Goal: Task Accomplishment & Management: Manage account settings

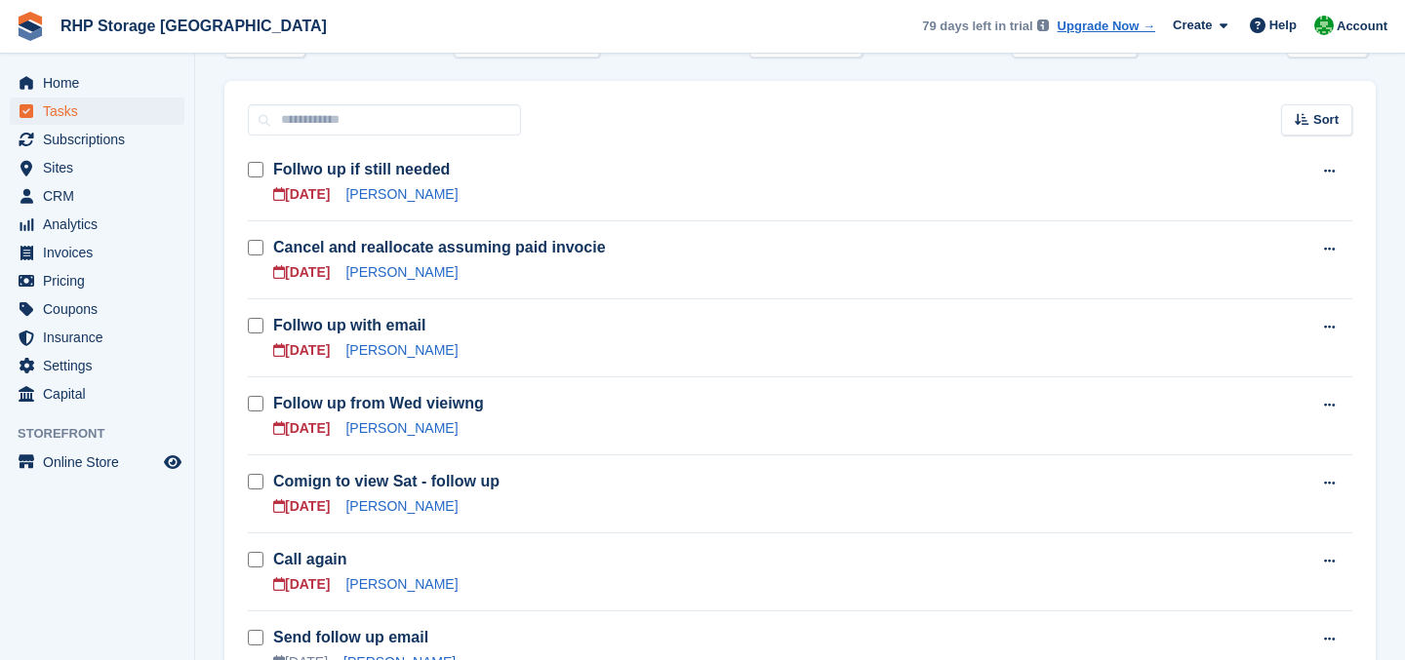
scroll to position [256, 0]
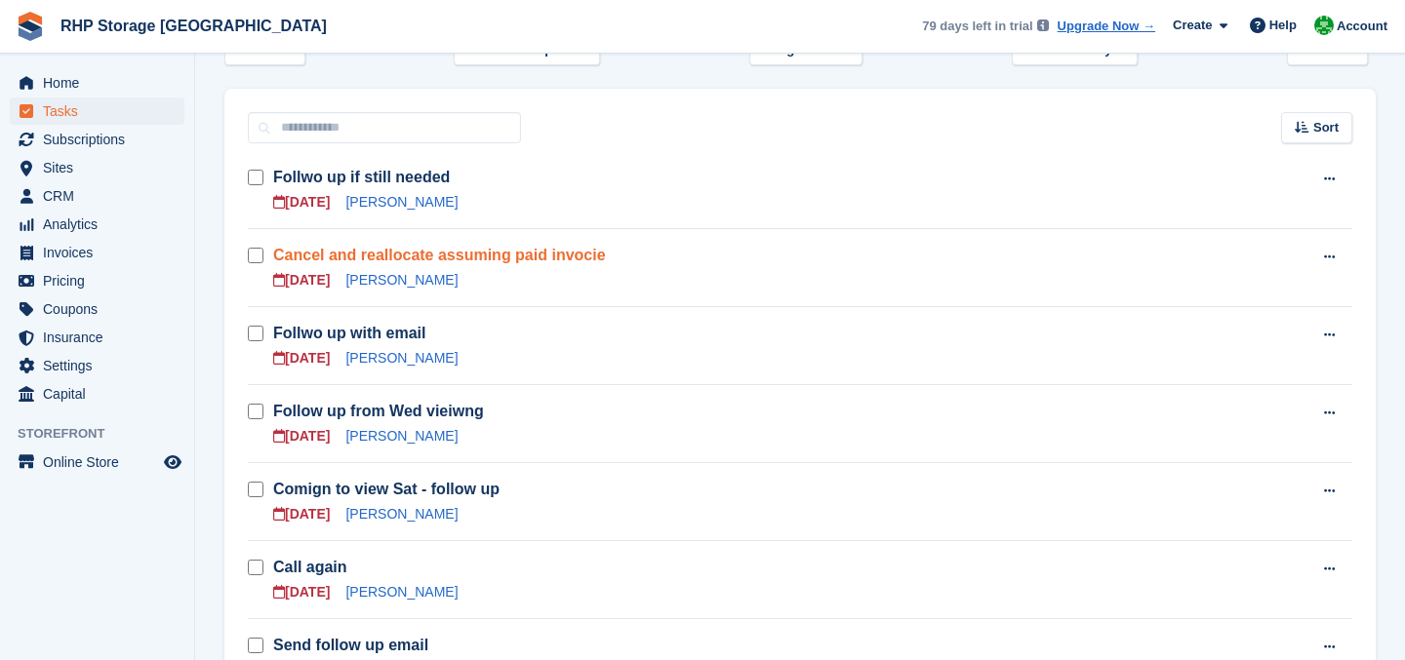
click at [335, 255] on link "Cancel and reallocate assuming paid invocie" at bounding box center [439, 255] width 333 height 17
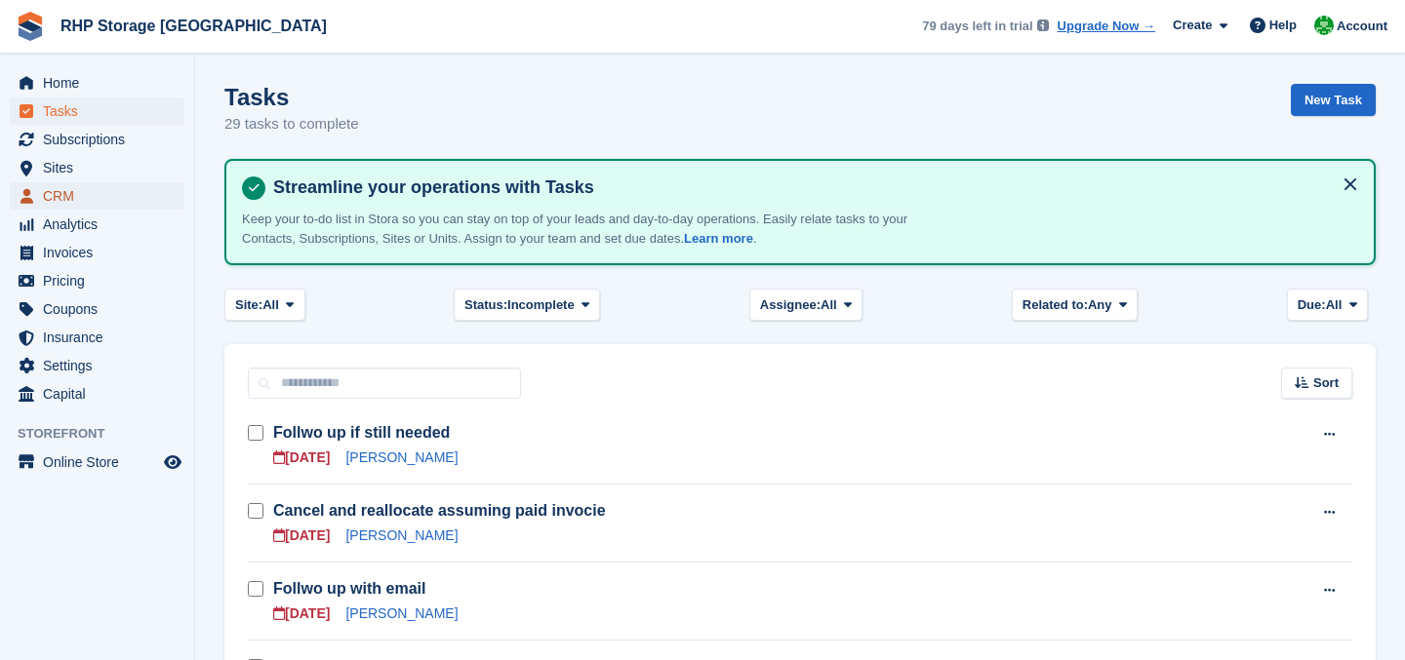
click at [97, 197] on span "CRM" at bounding box center [101, 195] width 117 height 27
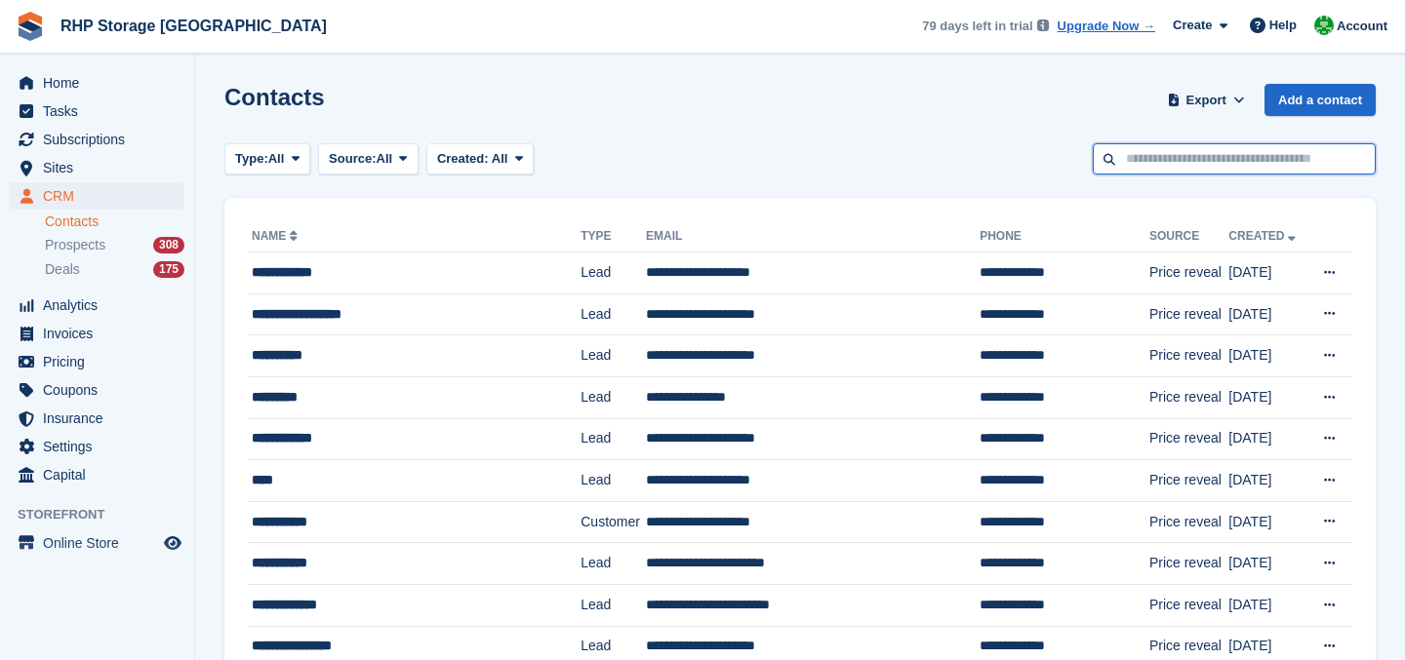
click at [1198, 170] on input "text" at bounding box center [1234, 159] width 283 height 32
type input "****"
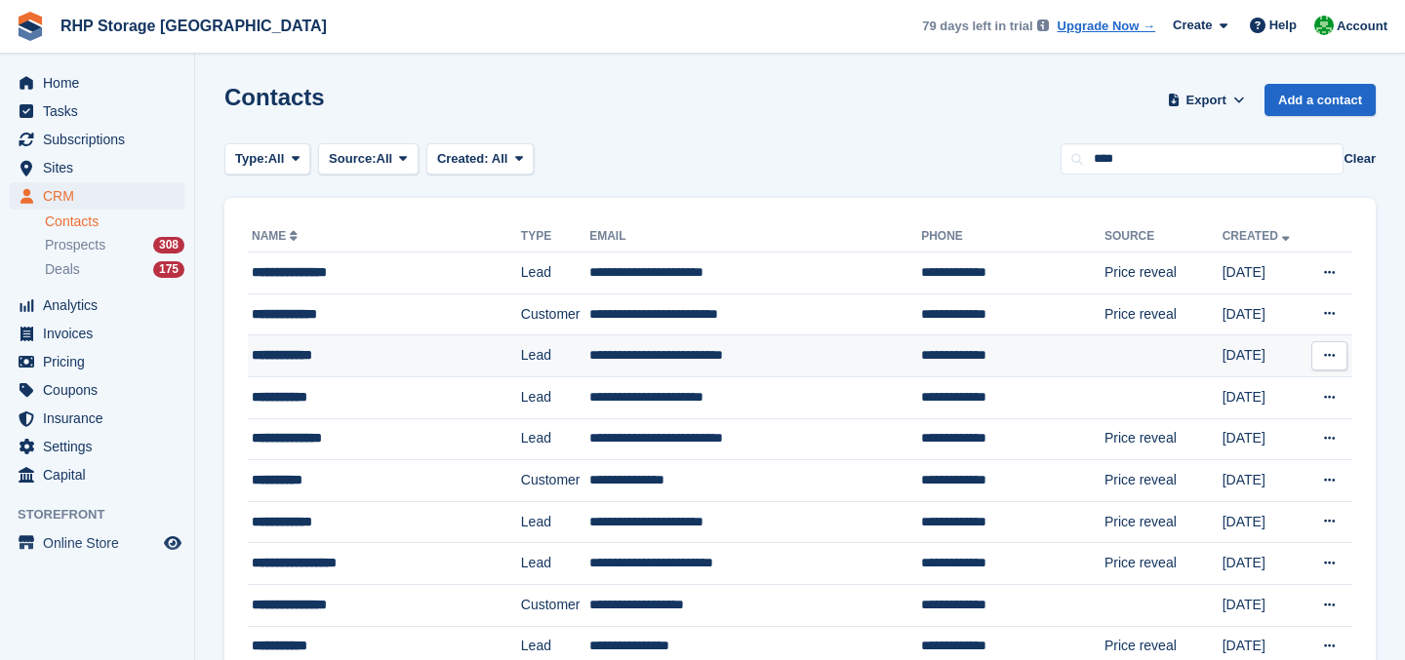
scroll to position [50, 0]
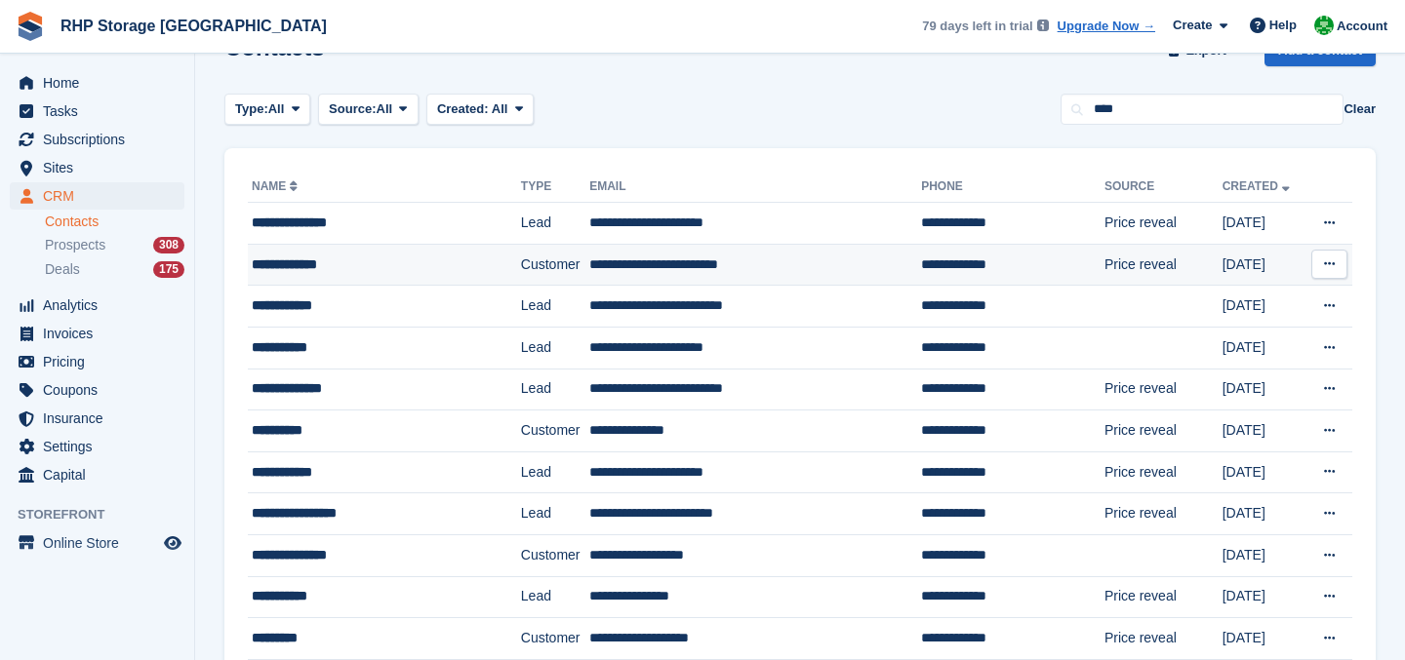
click at [589, 264] on td "**********" at bounding box center [755, 265] width 332 height 42
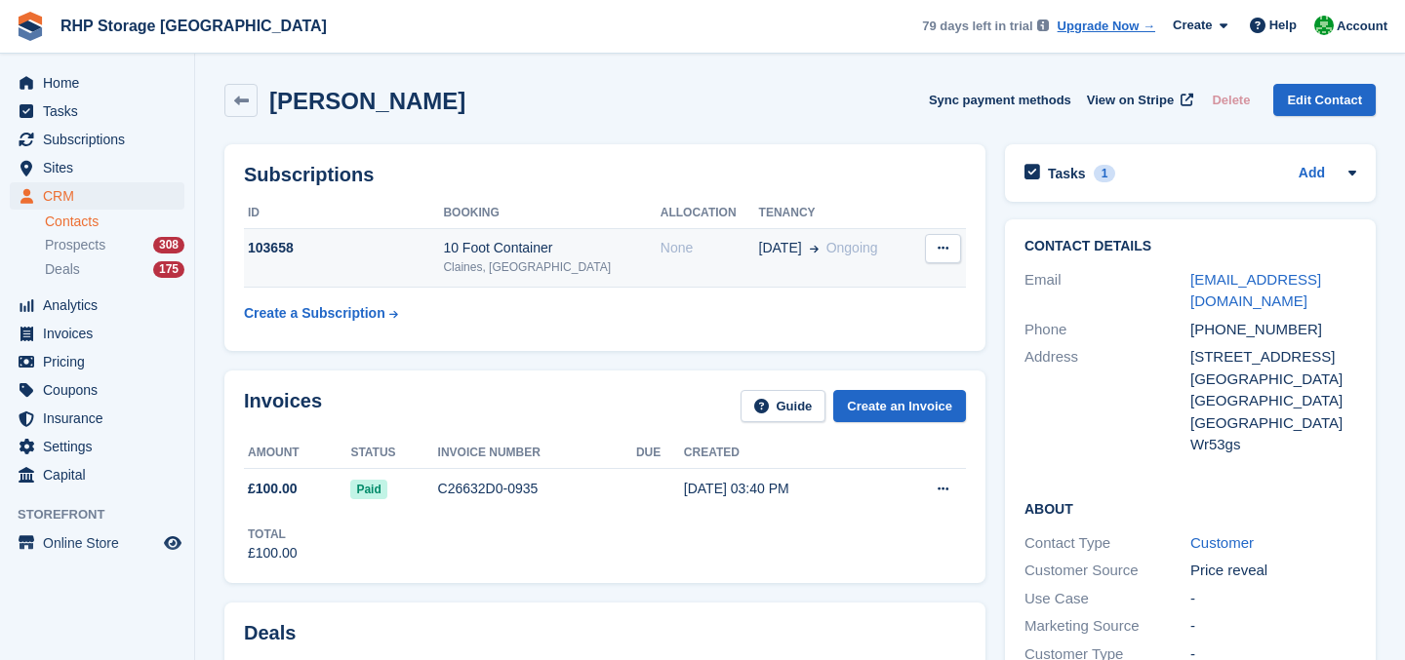
click at [443, 251] on div "103658" at bounding box center [343, 248] width 199 height 20
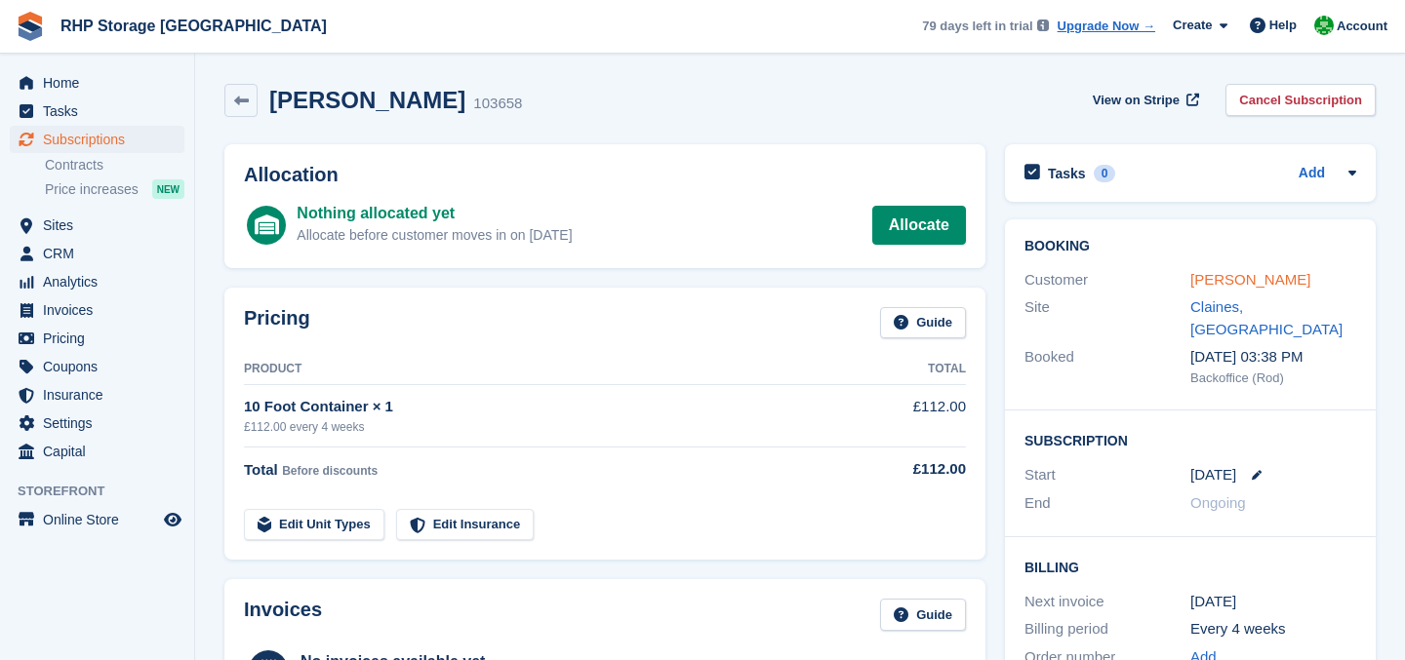
click at [1220, 281] on link "[PERSON_NAME]" at bounding box center [1250, 279] width 120 height 17
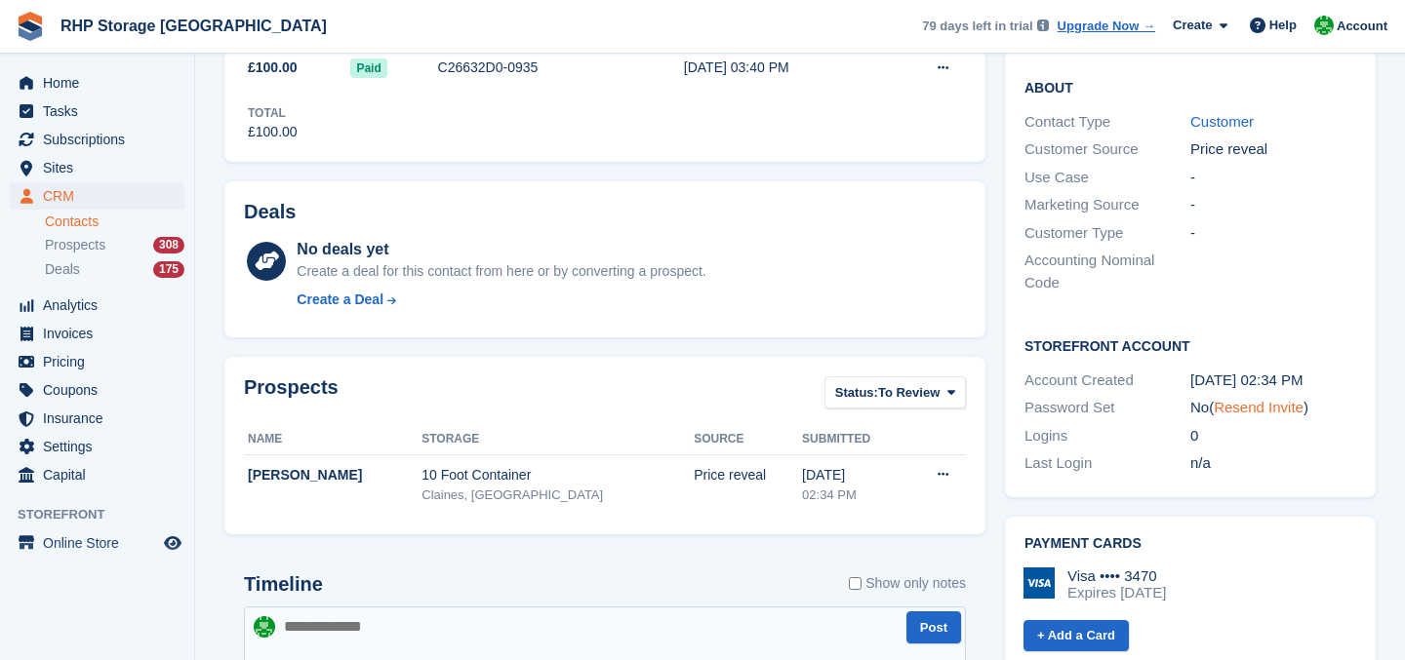
scroll to position [422, 0]
click at [1232, 411] on link "Resend Invite" at bounding box center [1259, 406] width 90 height 17
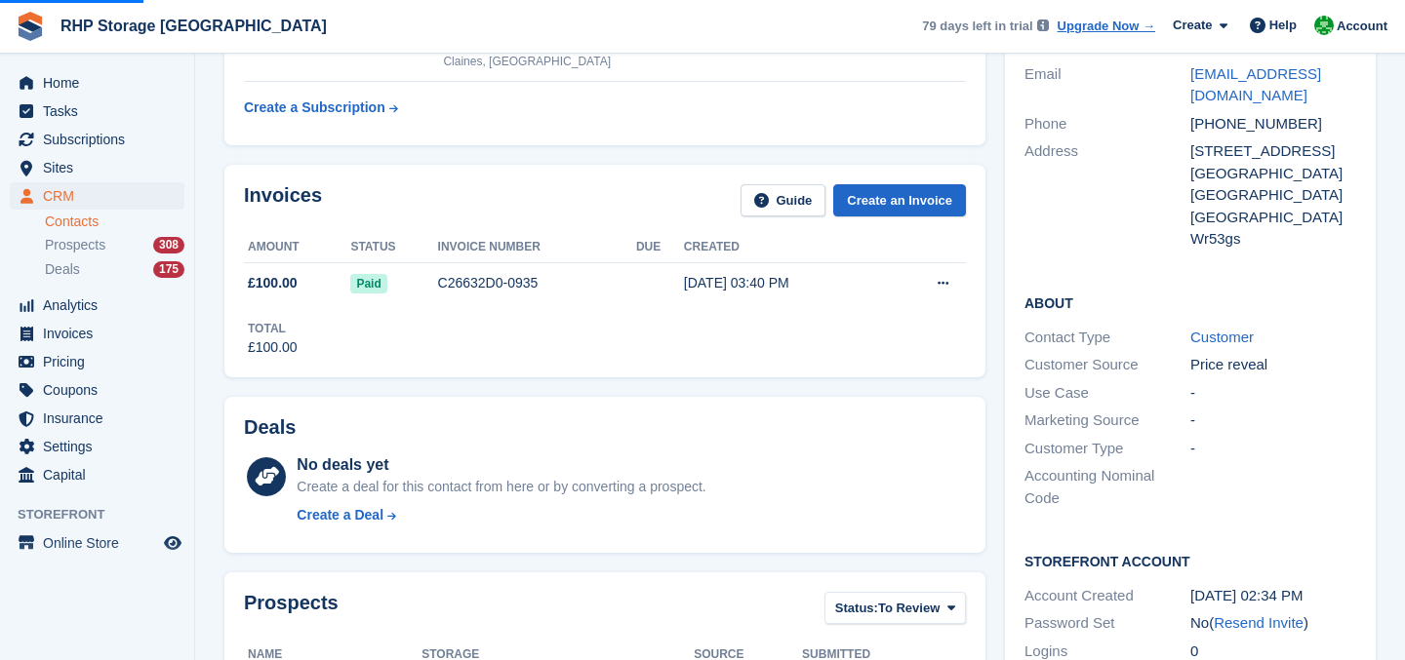
scroll to position [0, 0]
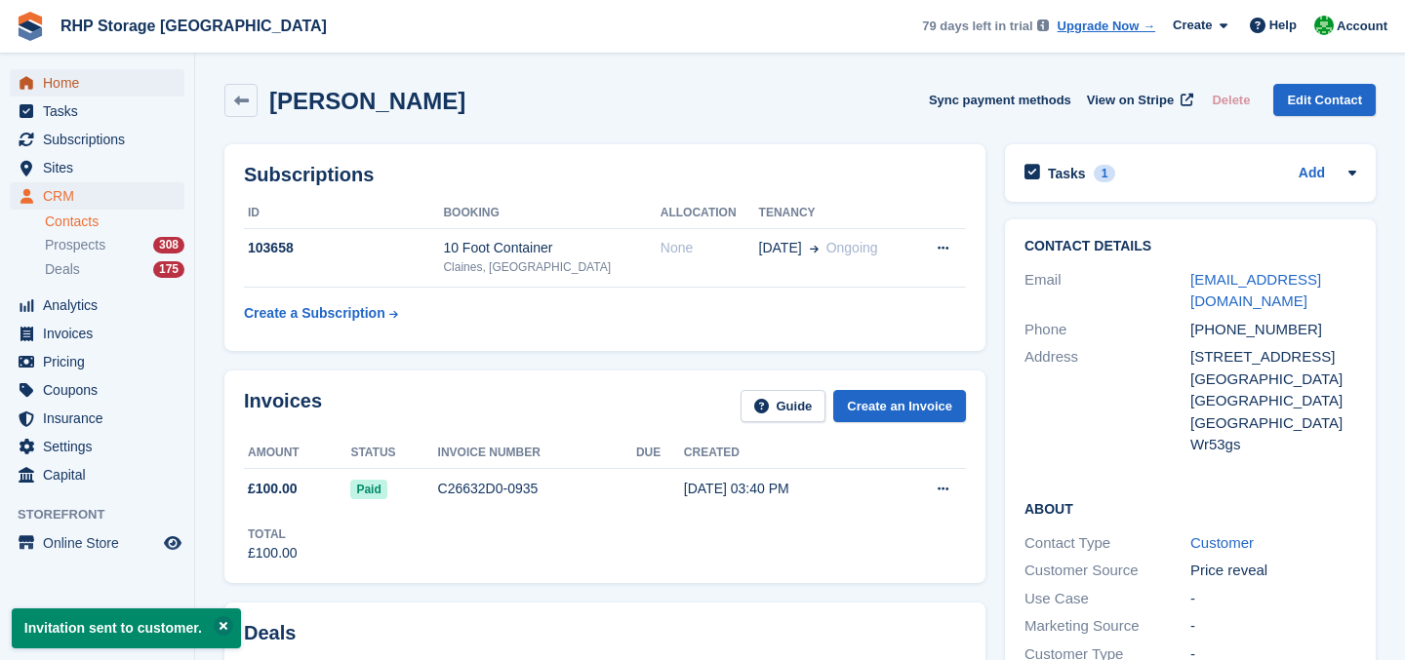
click at [127, 81] on span "Home" at bounding box center [101, 82] width 117 height 27
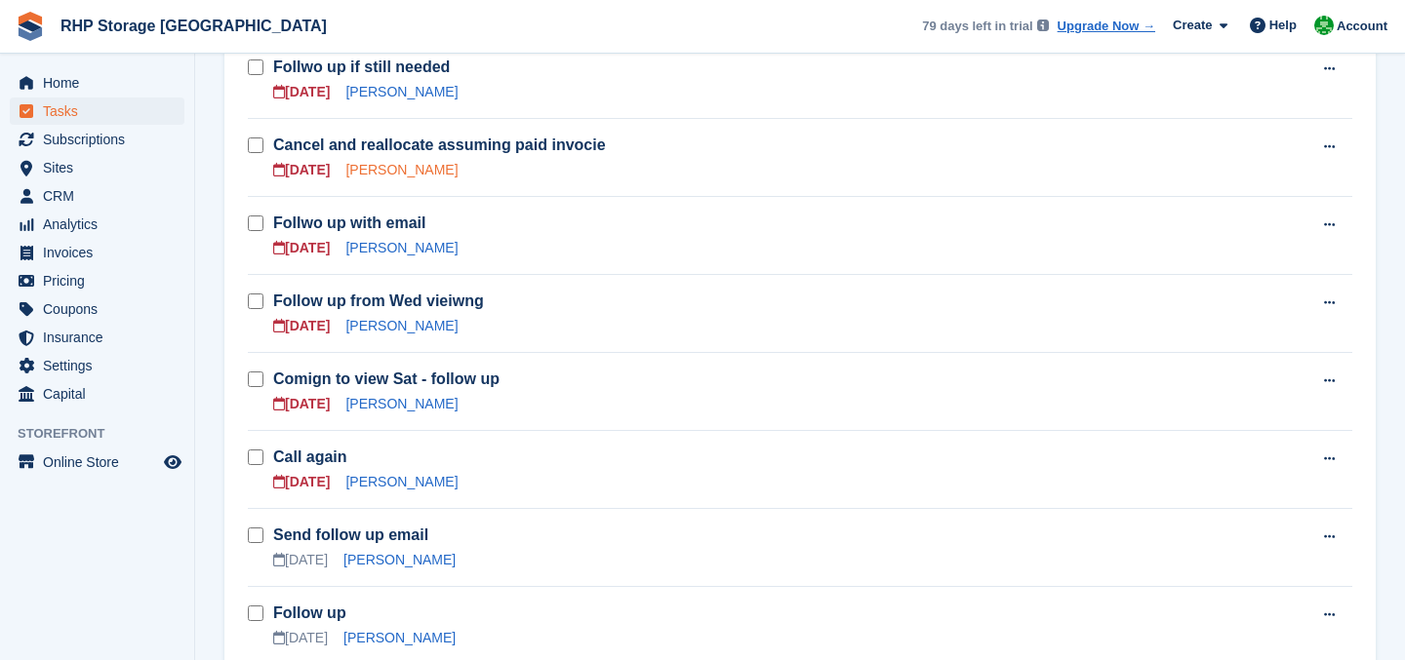
scroll to position [367, 0]
click at [402, 165] on link "[PERSON_NAME]" at bounding box center [401, 169] width 112 height 16
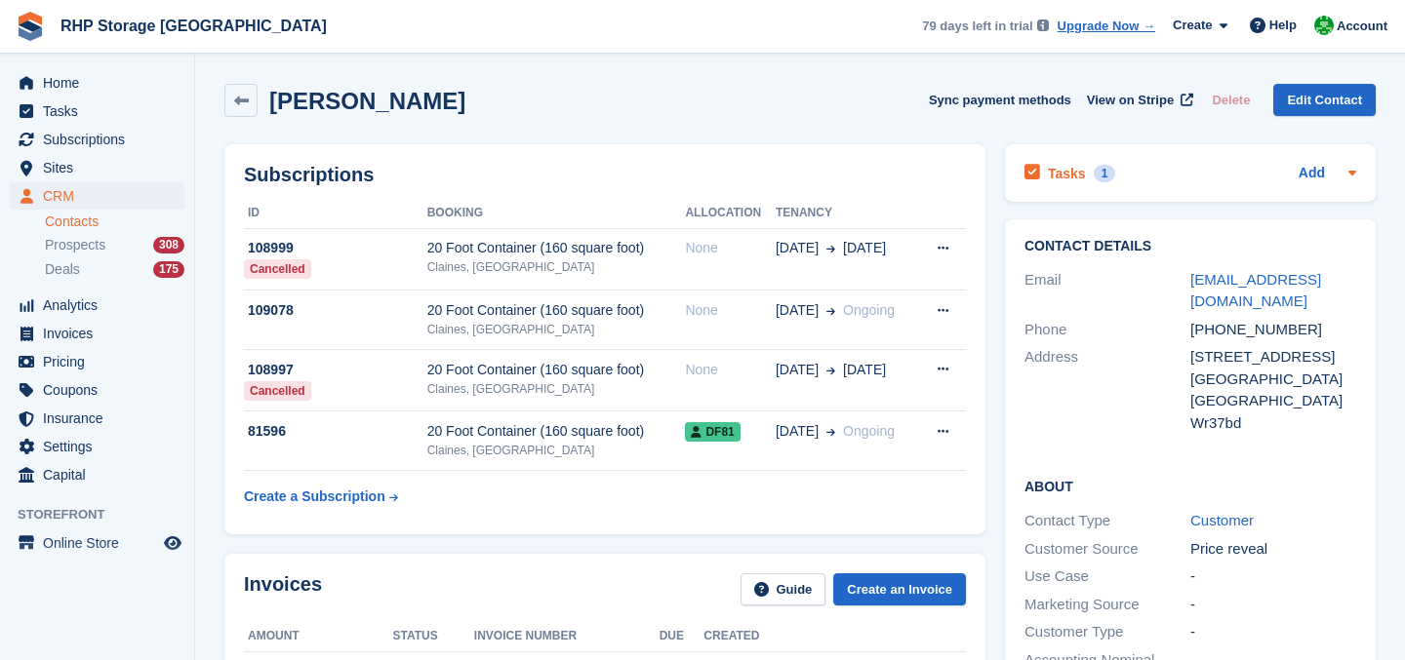
click at [1067, 165] on h2 "Tasks" at bounding box center [1067, 174] width 38 height 18
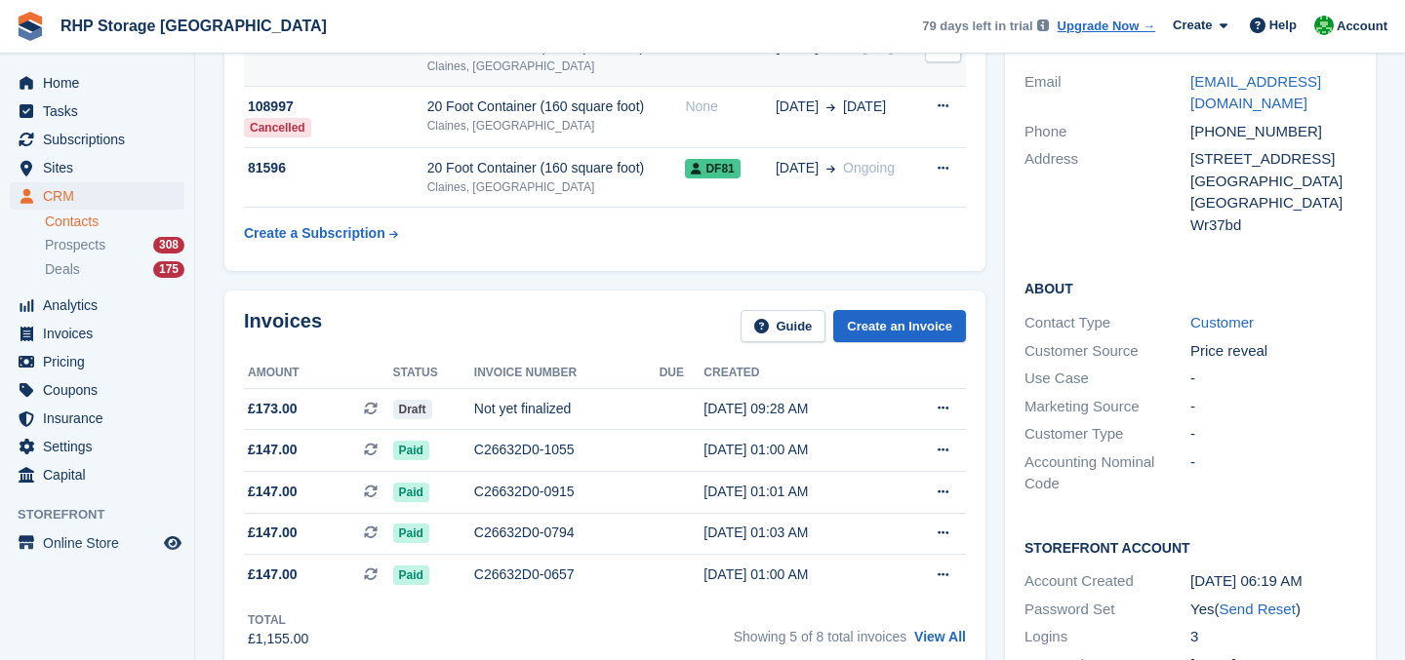
scroll to position [312, 0]
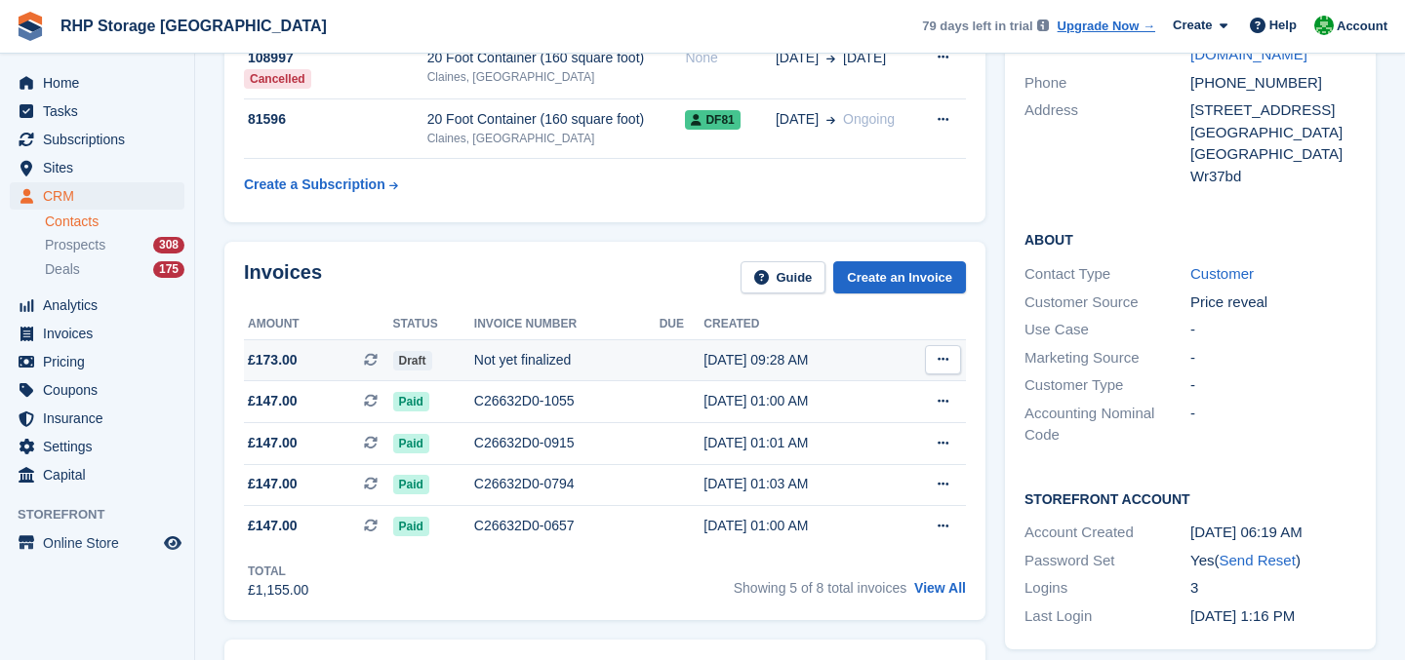
click at [495, 357] on div "Not yet finalized" at bounding box center [566, 360] width 185 height 20
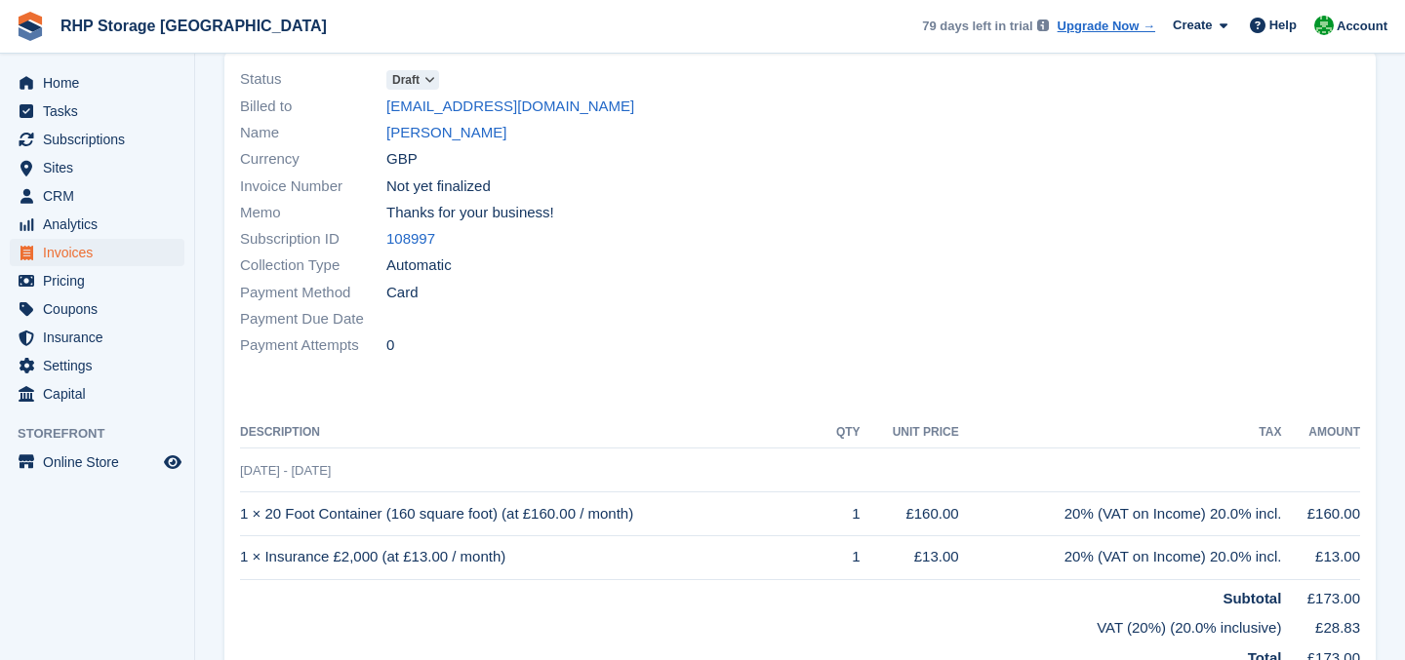
scroll to position [255, 0]
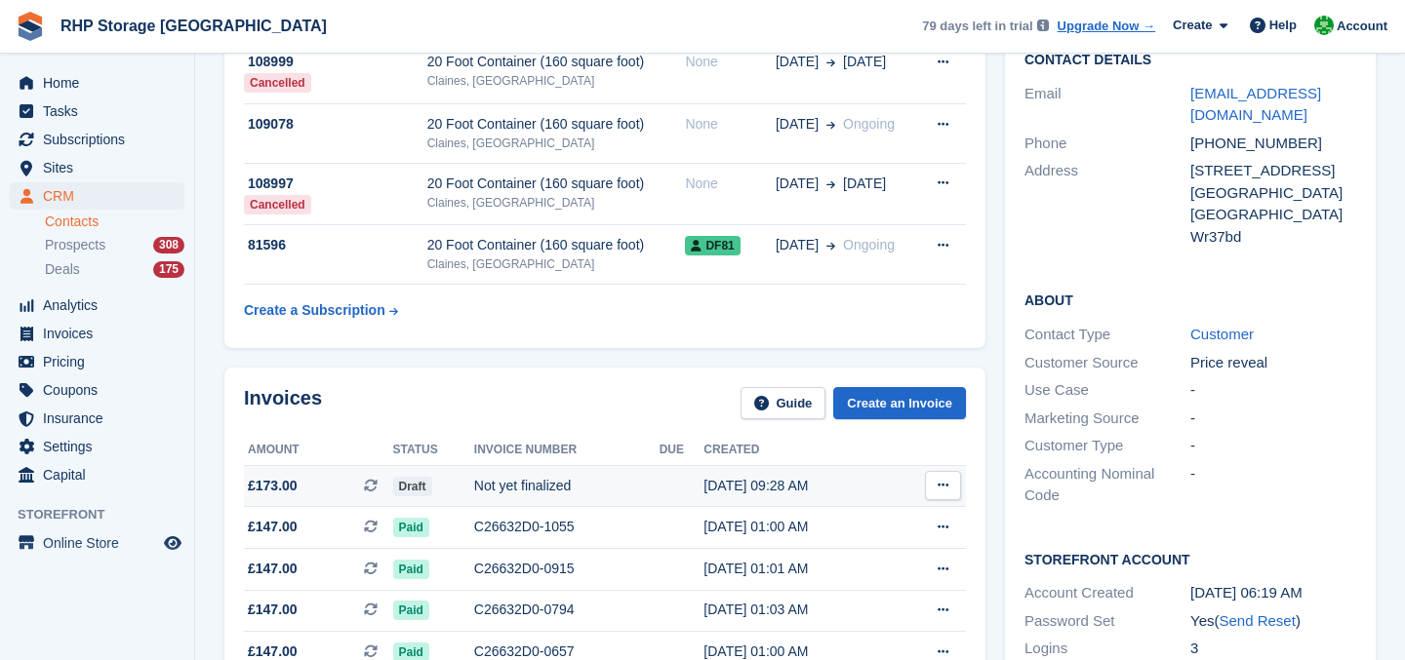
scroll to position [182, 0]
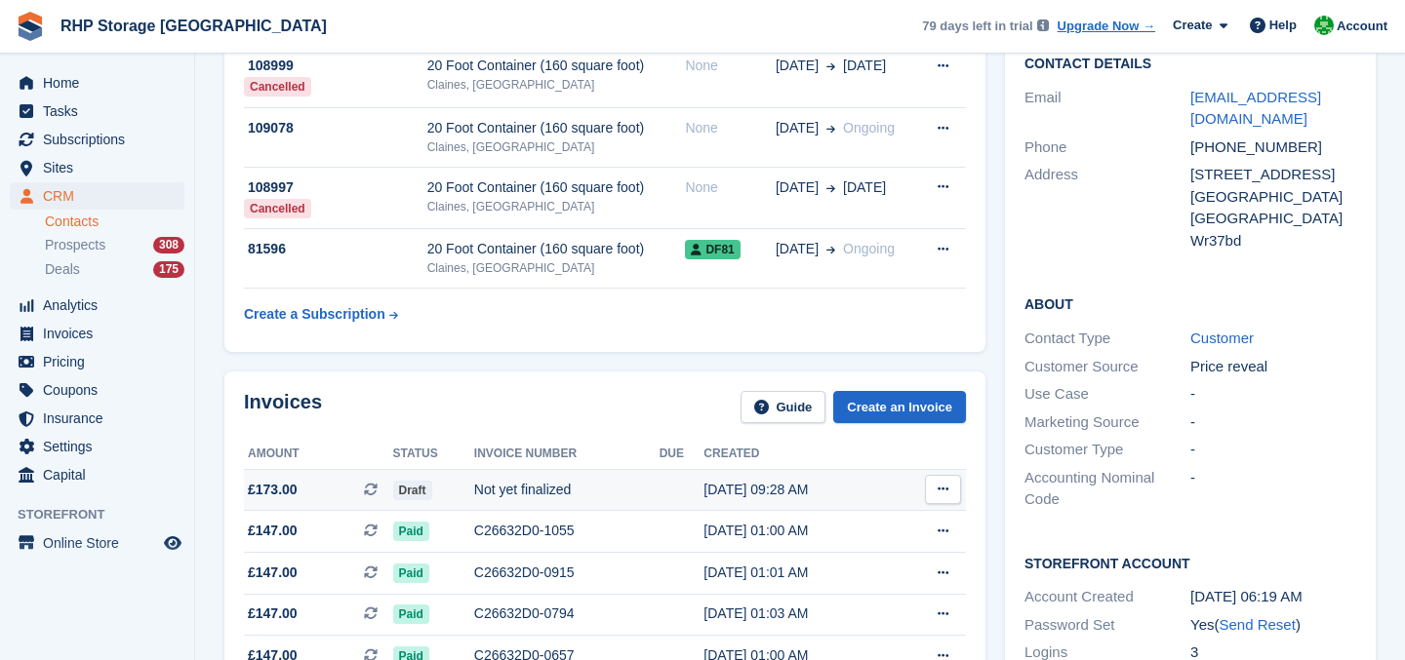
click at [936, 491] on button at bounding box center [943, 489] width 36 height 29
click at [660, 484] on td at bounding box center [682, 490] width 45 height 42
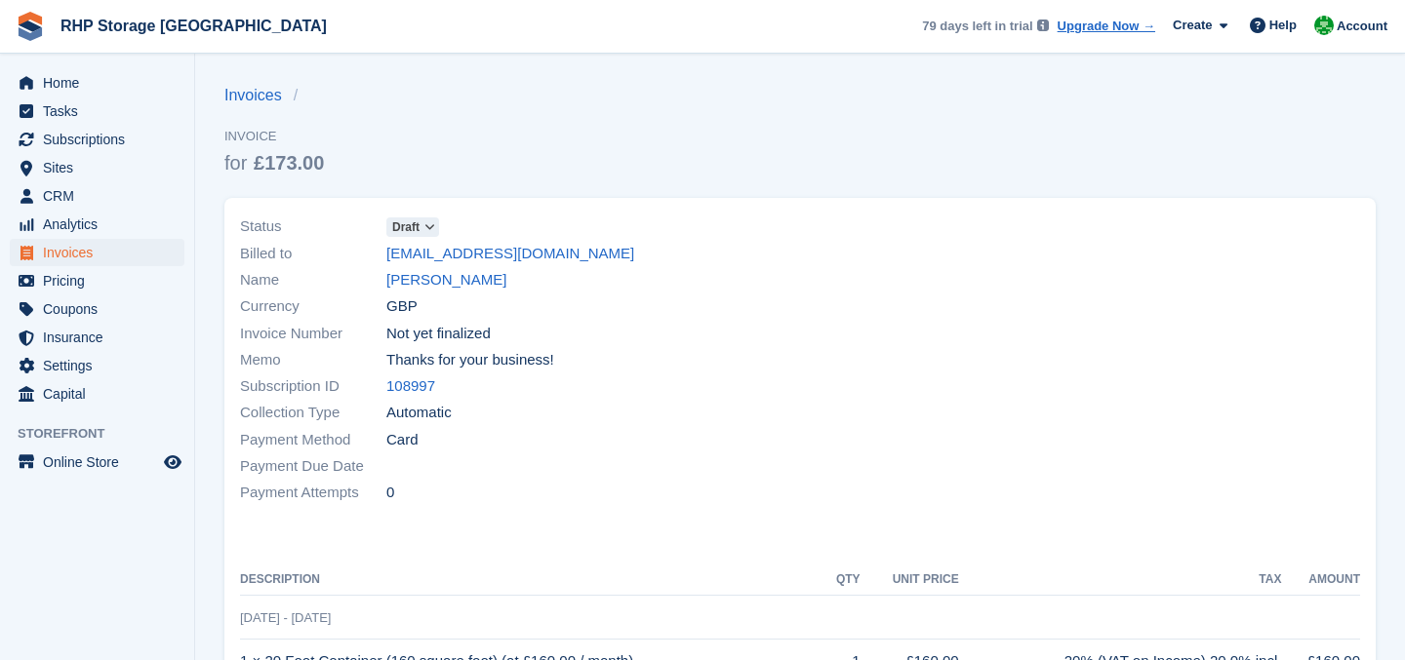
click at [425, 225] on span at bounding box center [429, 228] width 16 height 16
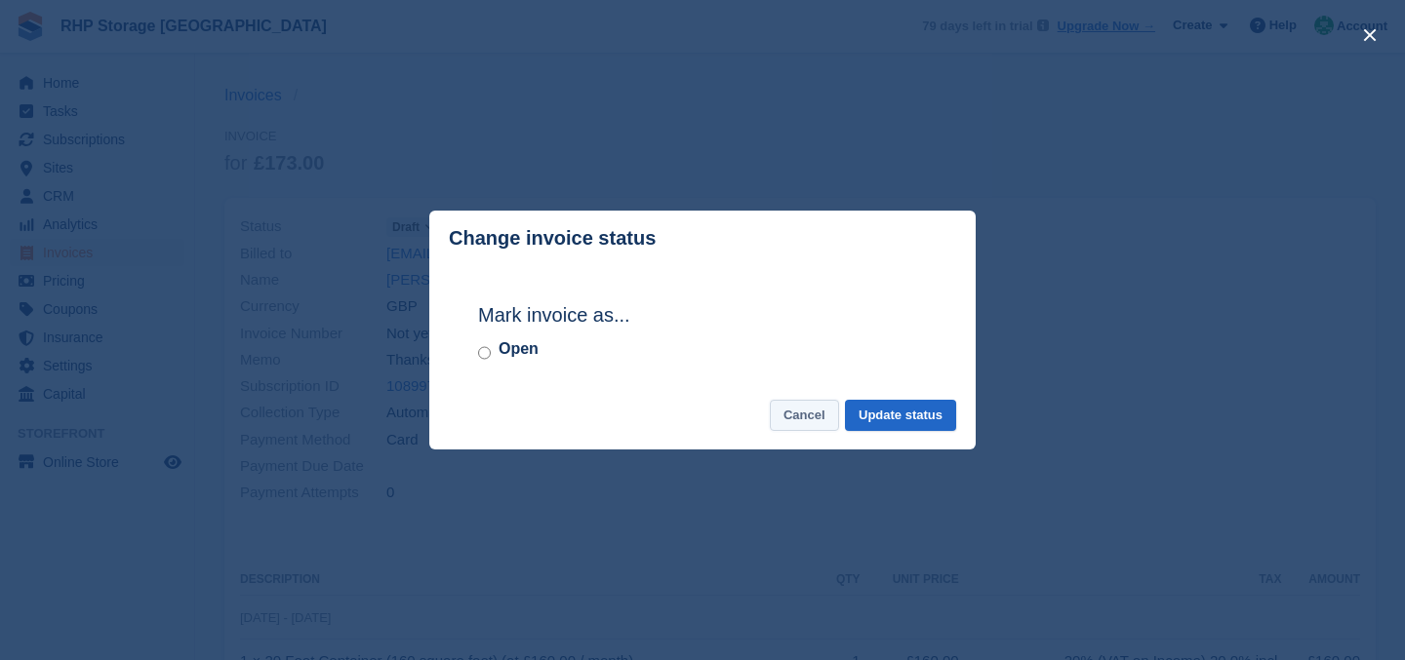
click at [783, 411] on button "Cancel" at bounding box center [804, 416] width 69 height 32
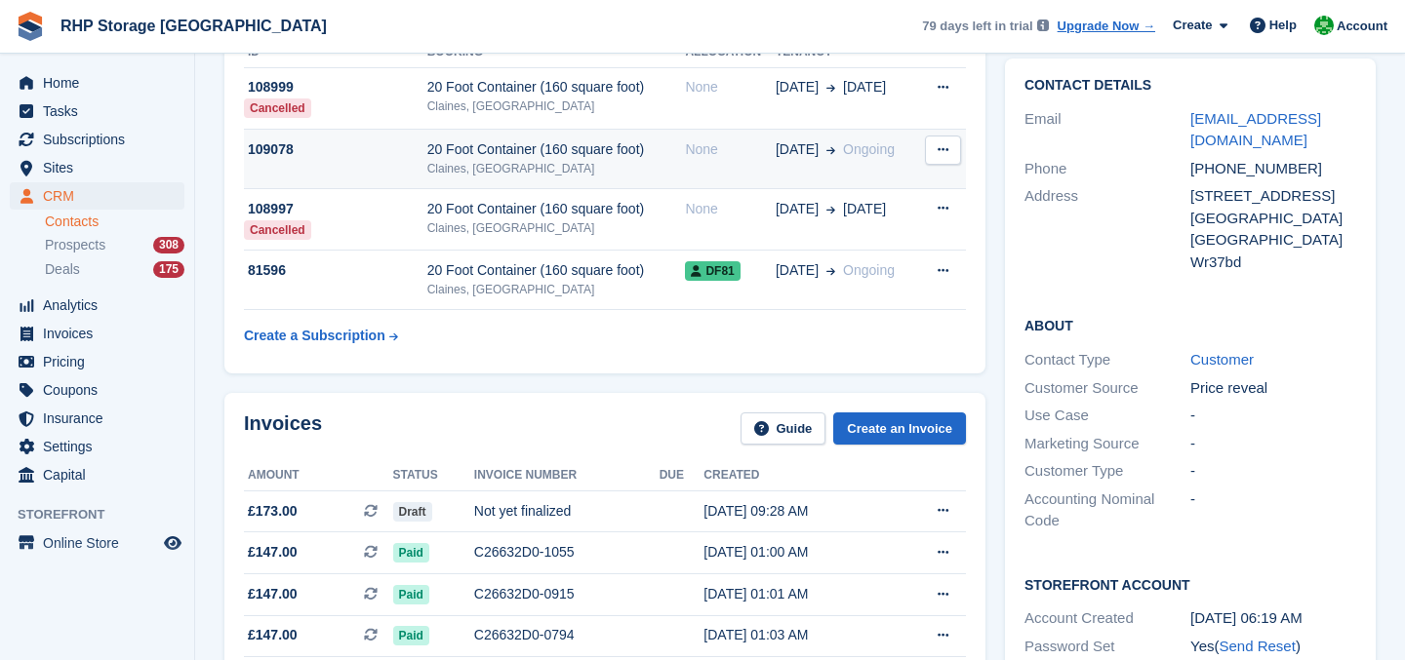
scroll to position [148, 0]
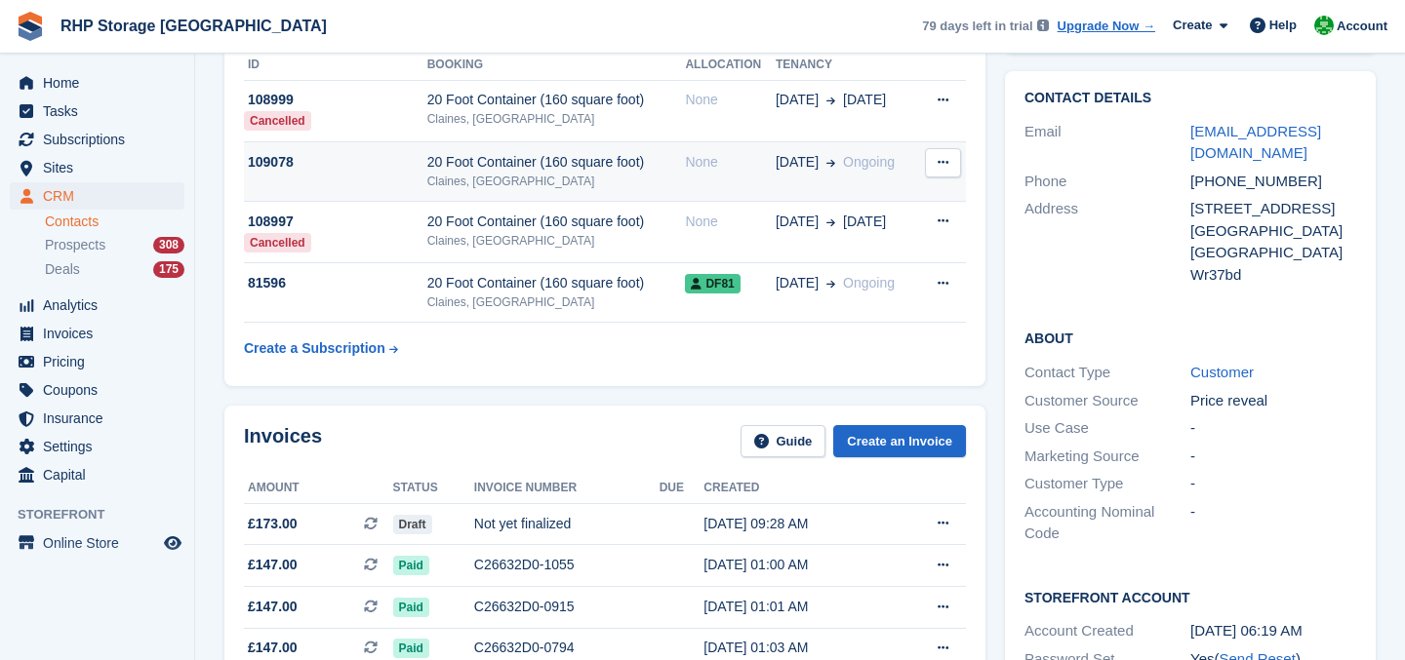
click at [398, 183] on td "109078" at bounding box center [335, 172] width 183 height 60
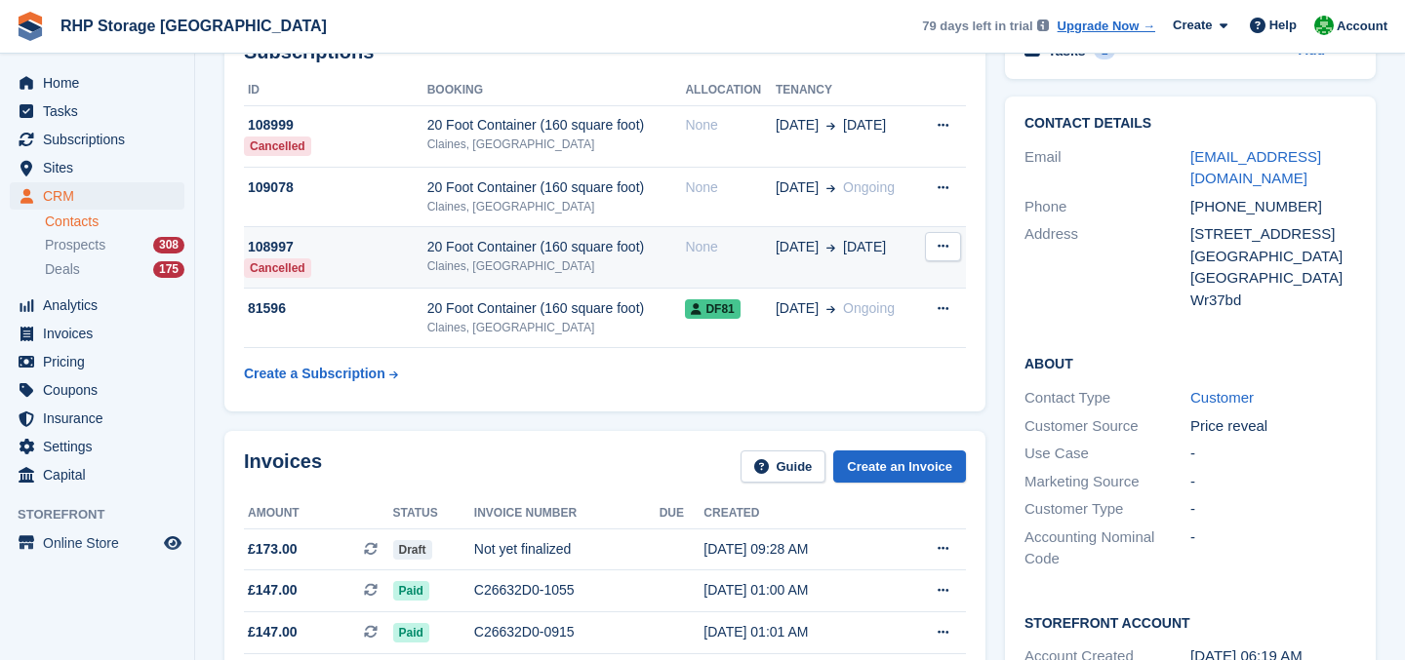
scroll to position [121, 0]
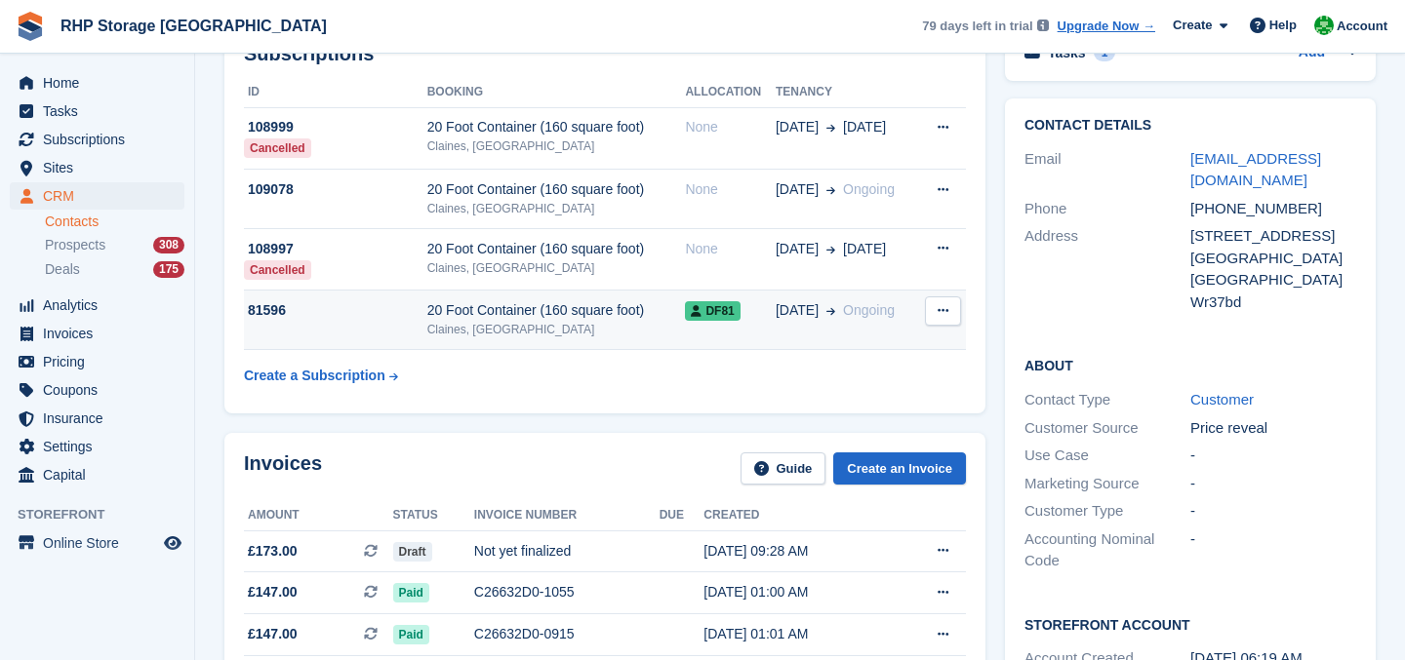
click at [480, 322] on div "Claines, [GEOGRAPHIC_DATA]" at bounding box center [556, 330] width 259 height 18
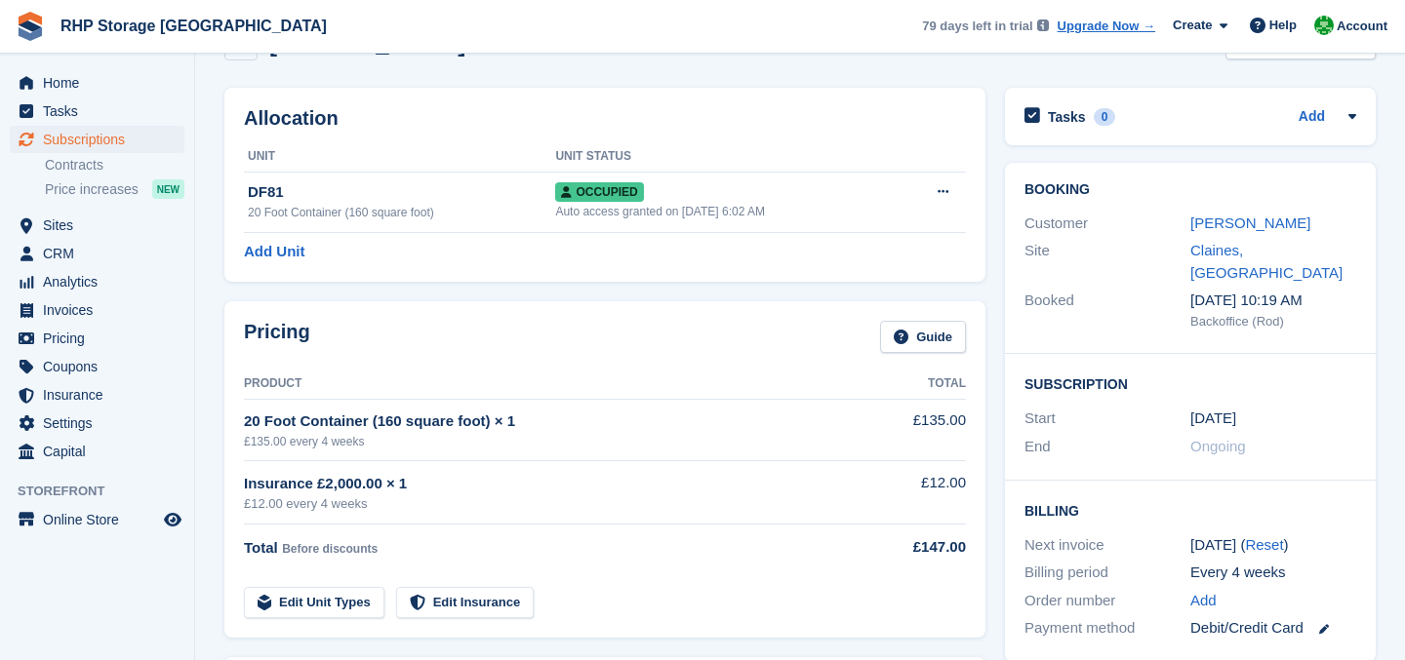
scroll to position [66, 0]
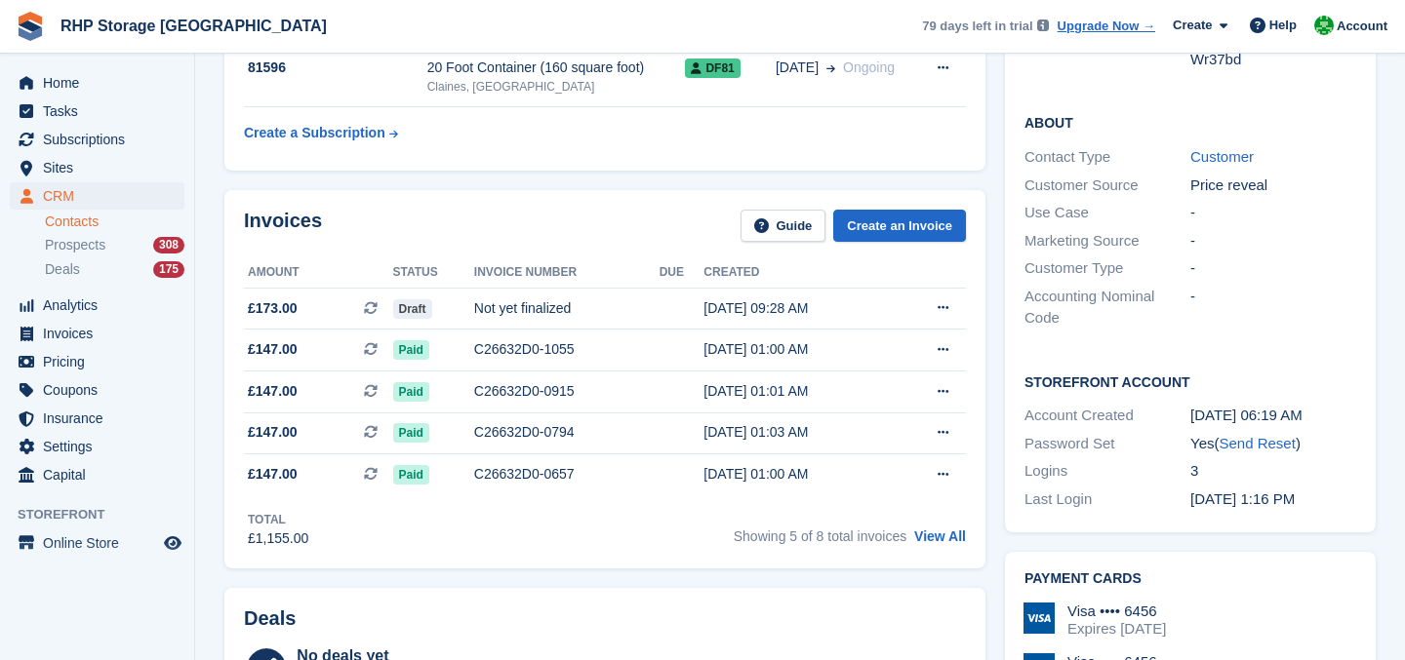
scroll to position [408, 0]
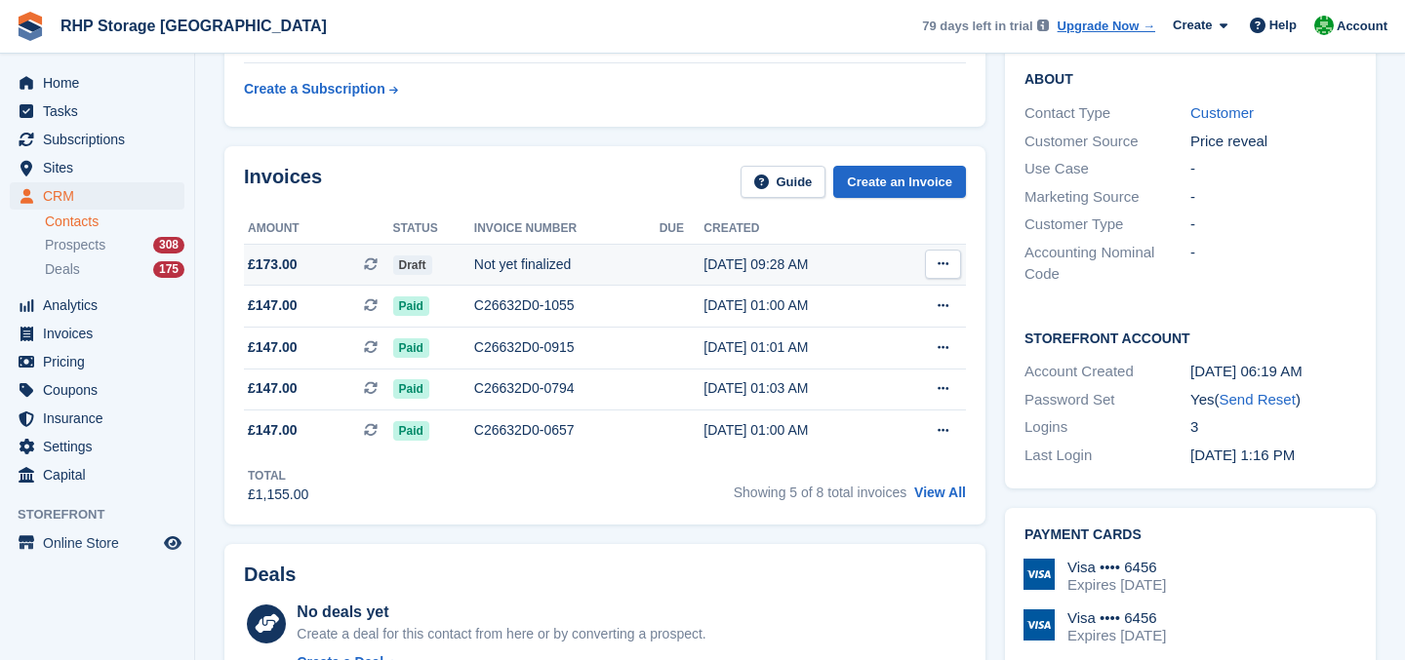
click at [804, 260] on div "19 Sep, 09:28 AM" at bounding box center [797, 265] width 188 height 20
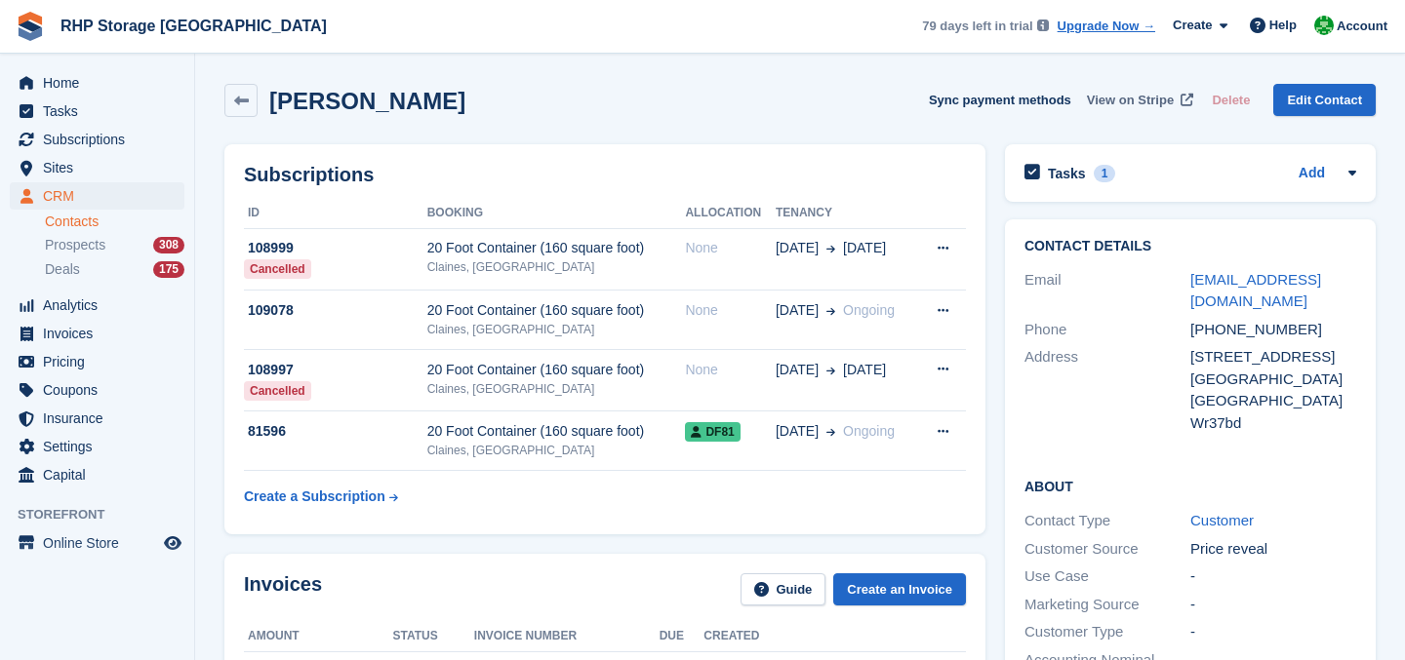
click at [1106, 91] on span "View on Stripe" at bounding box center [1130, 101] width 87 height 20
click at [629, 437] on div "20 Foot Container (160 square foot)" at bounding box center [556, 431] width 259 height 20
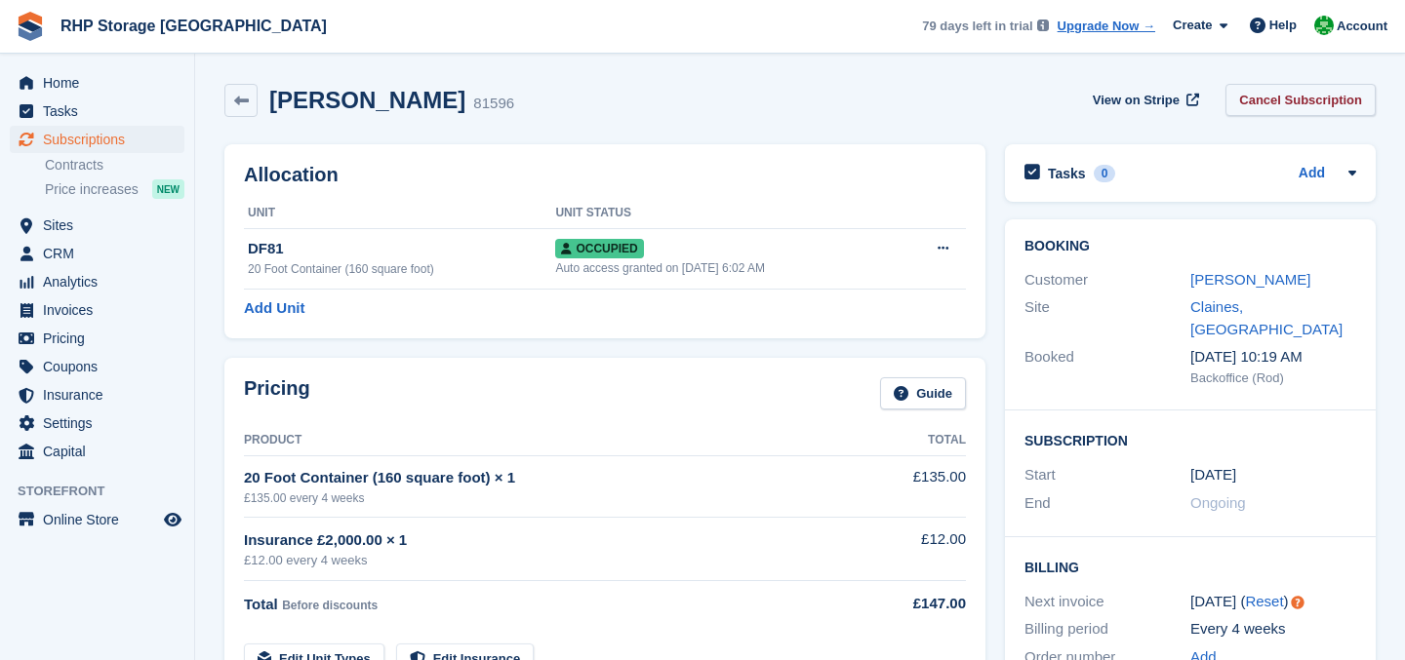
click at [1282, 98] on link "Cancel Subscription" at bounding box center [1300, 100] width 150 height 32
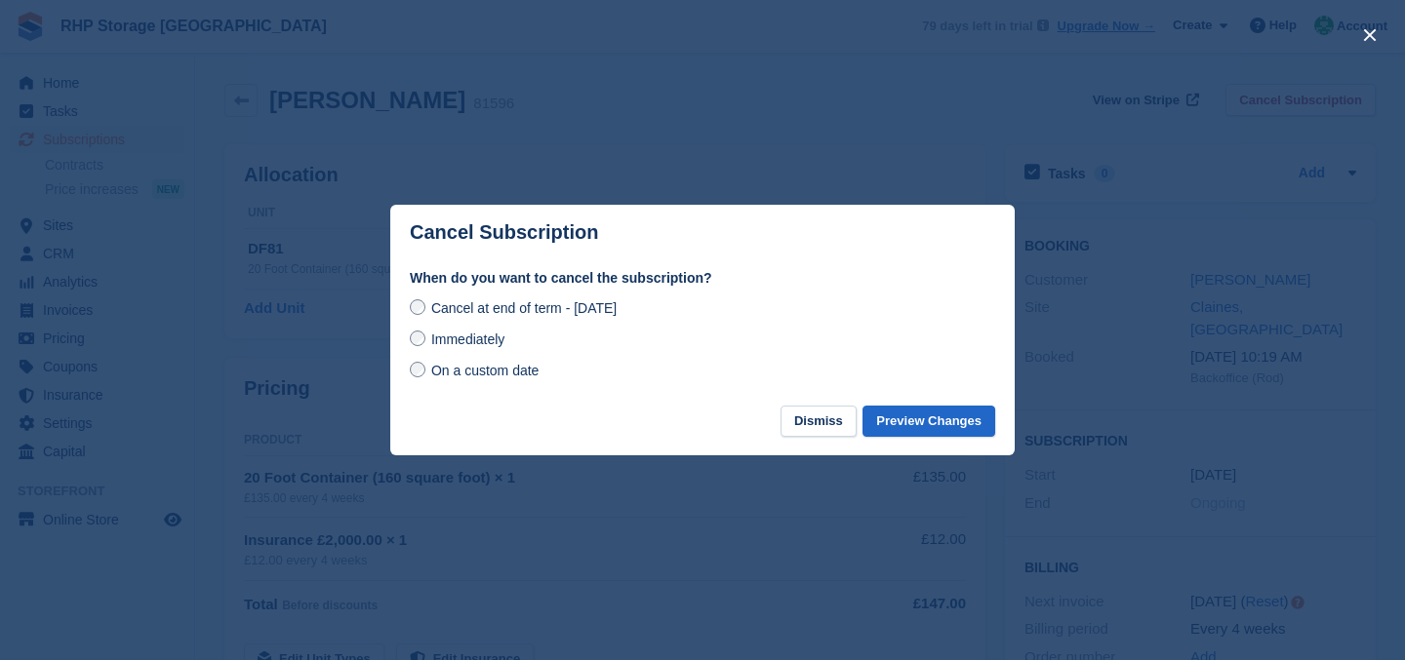
click at [428, 370] on label "On a custom date" at bounding box center [474, 370] width 129 height 20
click at [819, 420] on button "Dismiss" at bounding box center [818, 422] width 76 height 32
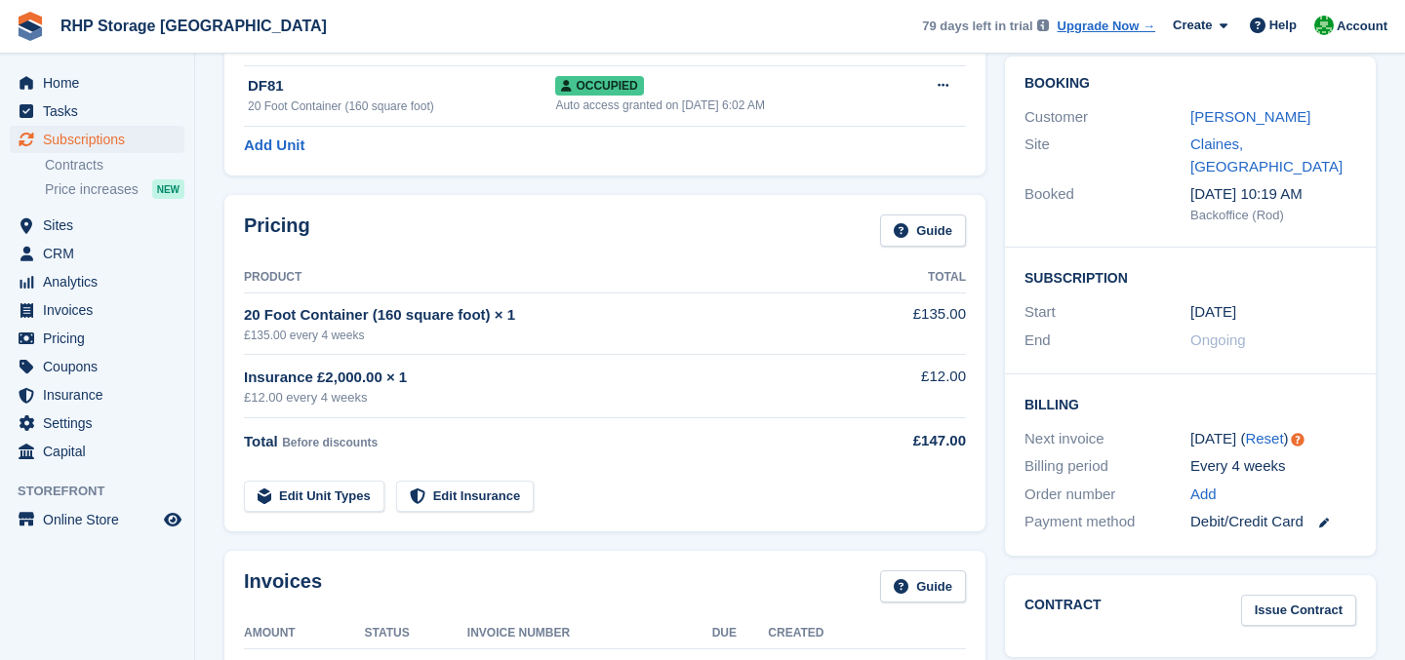
scroll to position [166, 0]
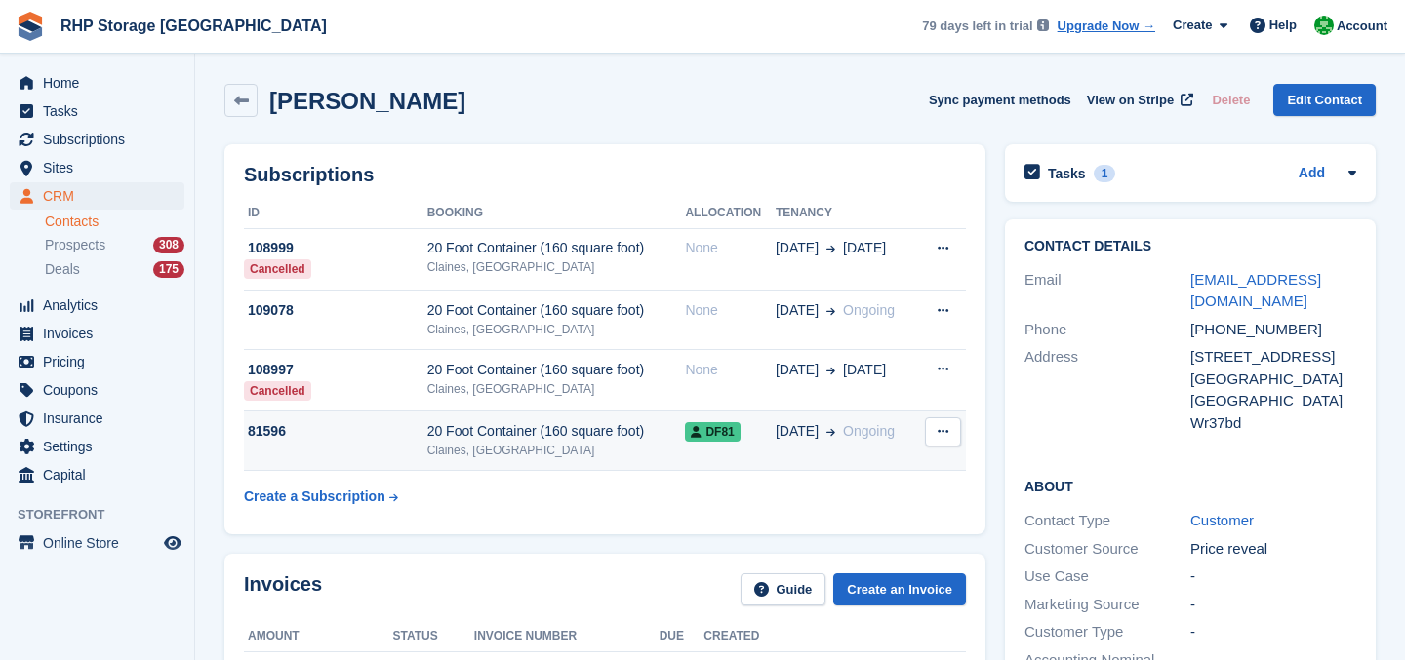
click at [433, 451] on div "Claines, [GEOGRAPHIC_DATA]" at bounding box center [556, 451] width 259 height 18
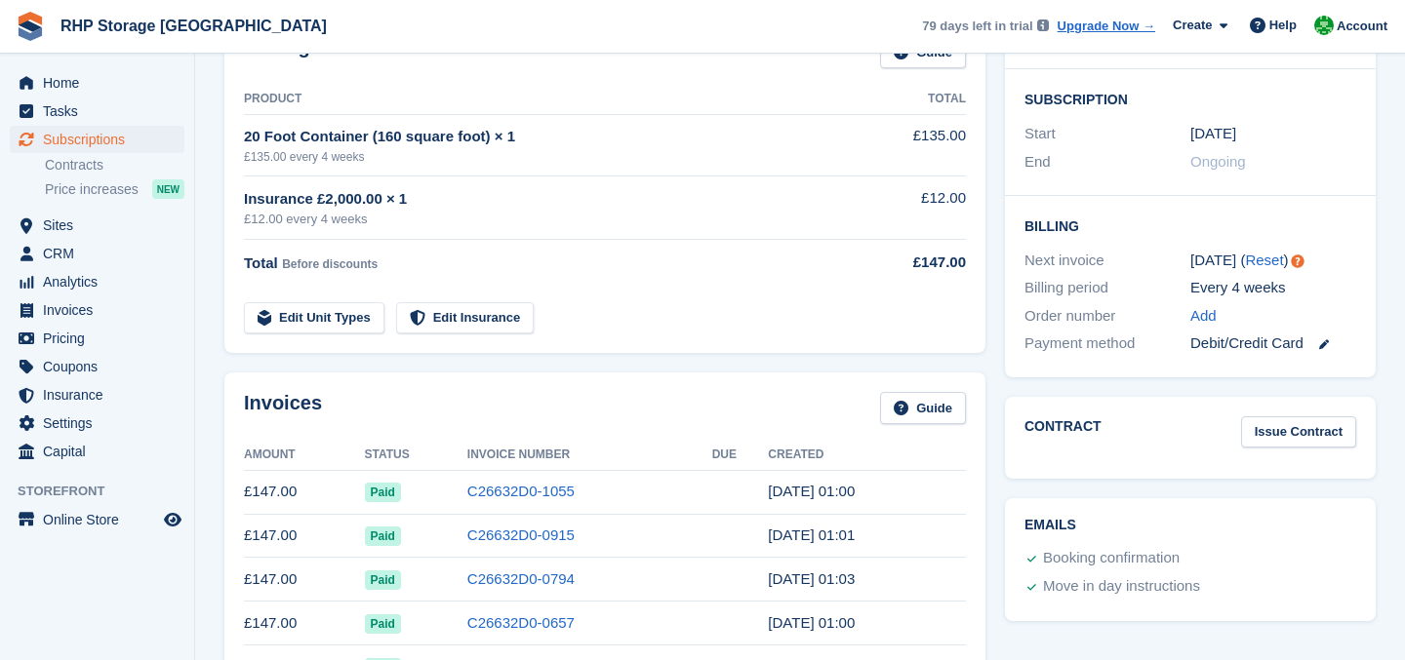
scroll to position [347, 0]
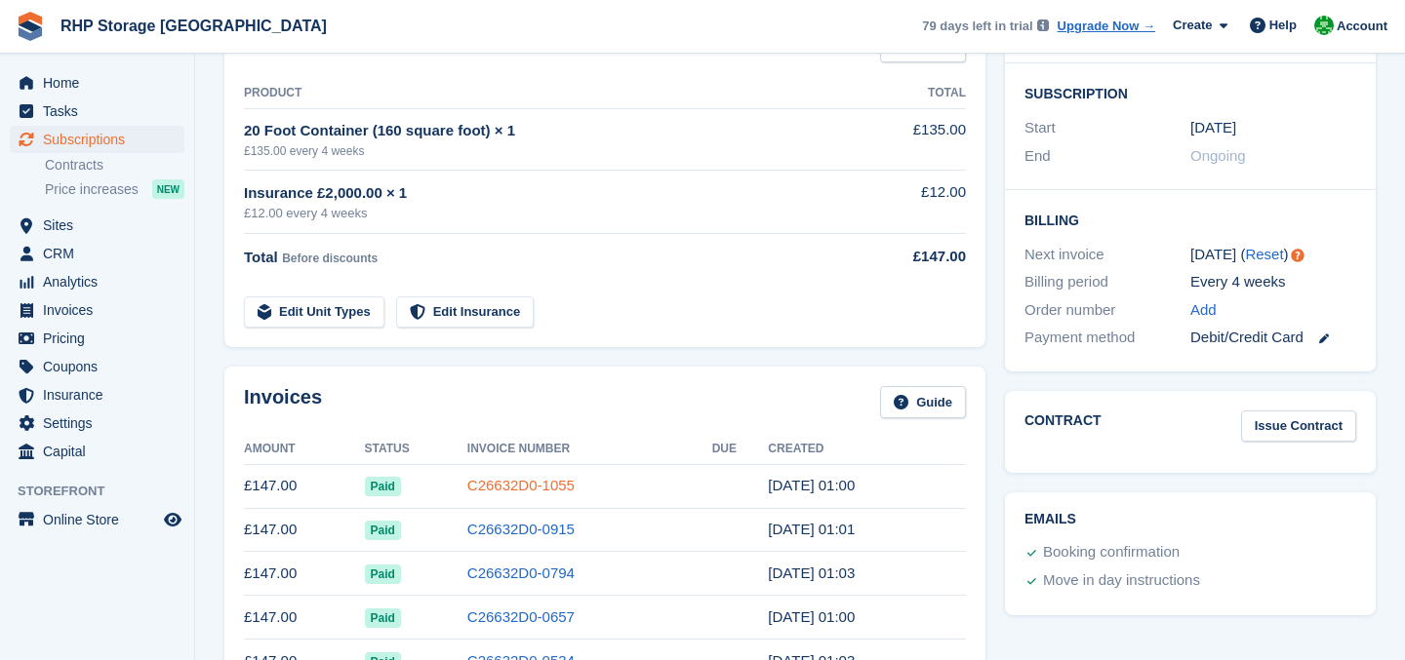
click at [515, 486] on link "C26632D0-1055" at bounding box center [520, 485] width 107 height 17
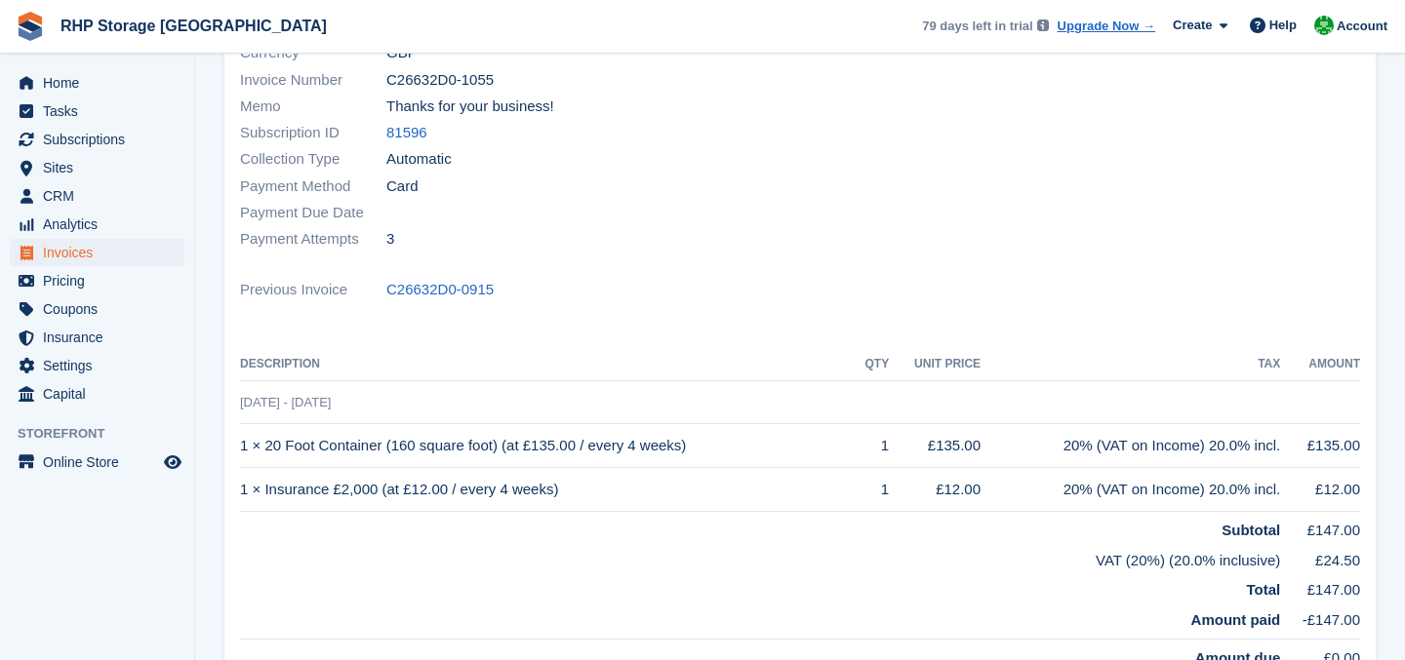
scroll to position [255, 0]
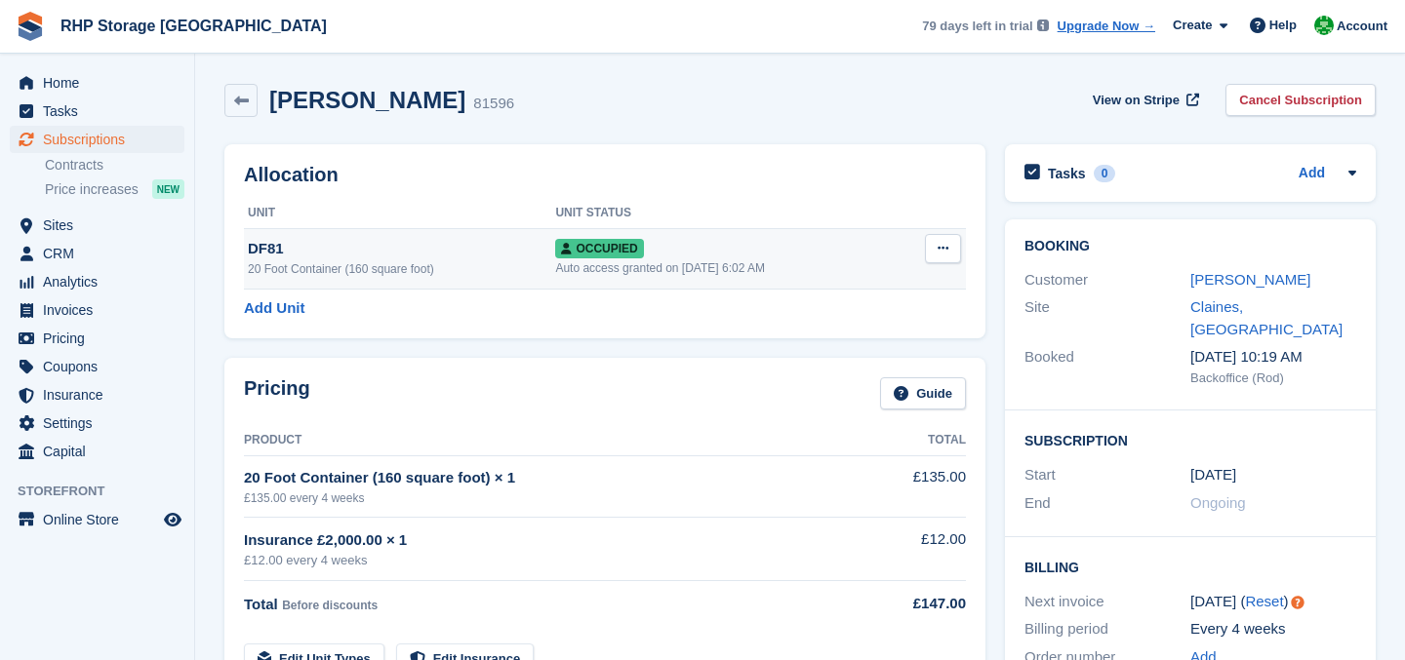
click at [940, 246] on icon at bounding box center [943, 248] width 11 height 13
click at [888, 350] on p "Deallocate" at bounding box center [867, 353] width 170 height 25
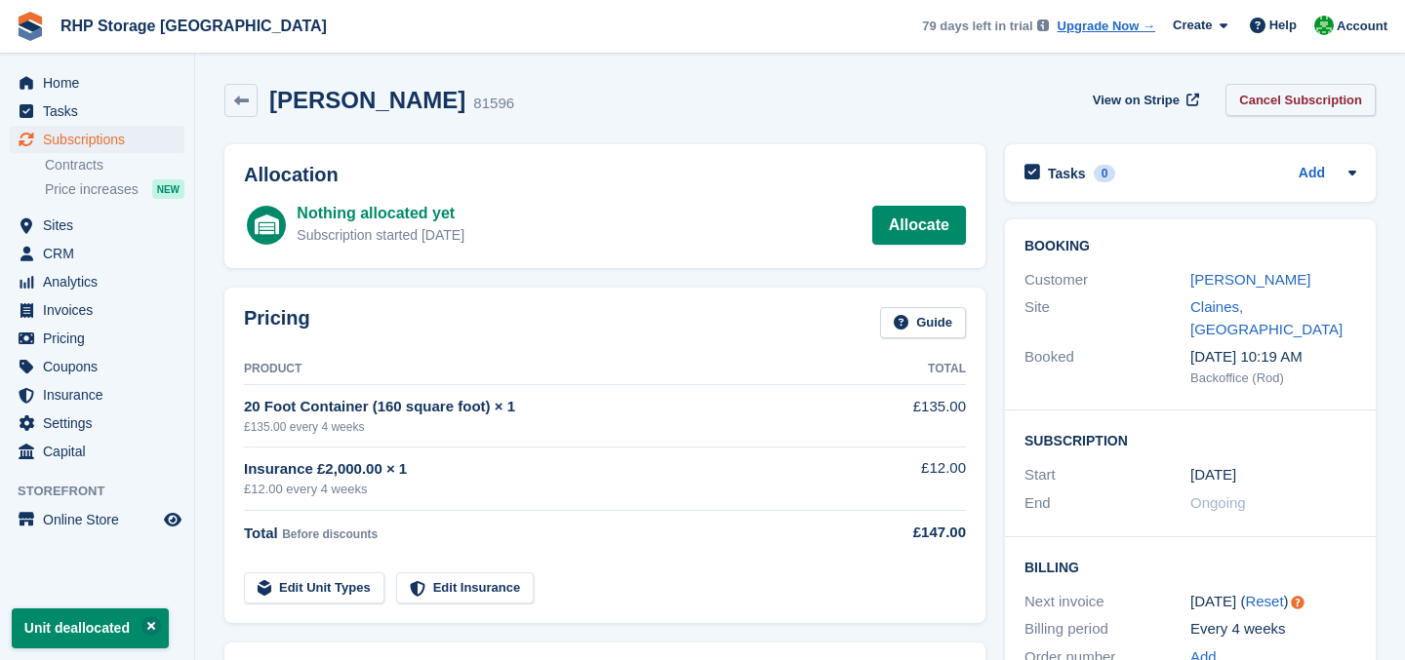
click at [1277, 92] on link "Cancel Subscription" at bounding box center [1300, 100] width 150 height 32
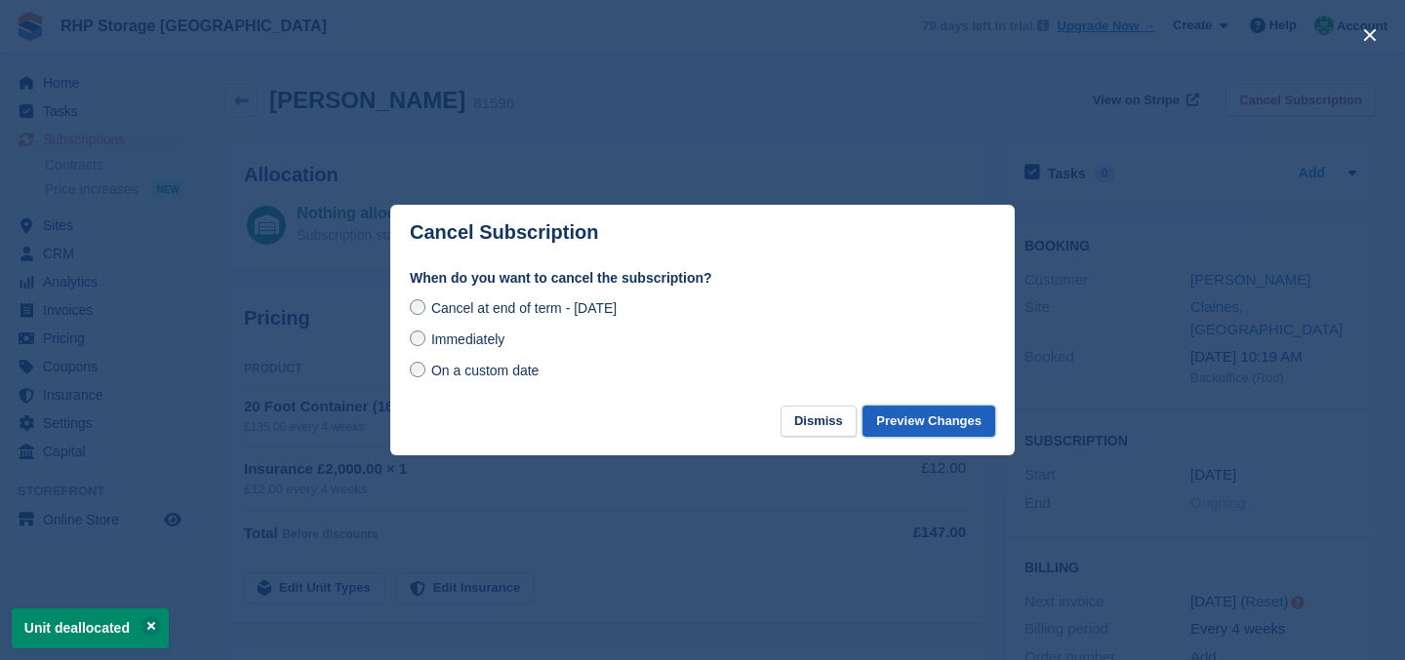
click at [915, 417] on button "Preview Changes" at bounding box center [928, 422] width 133 height 32
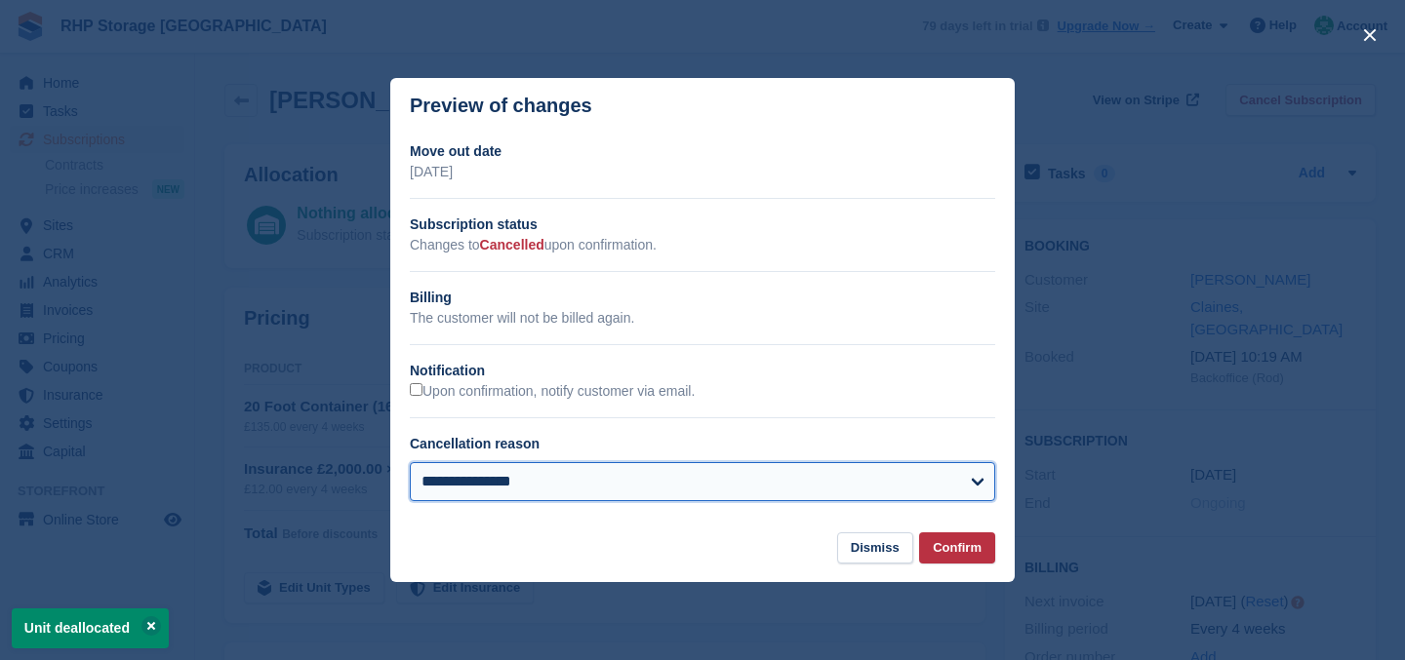
click at [489, 480] on select "**********" at bounding box center [702, 481] width 585 height 39
select select "**********"
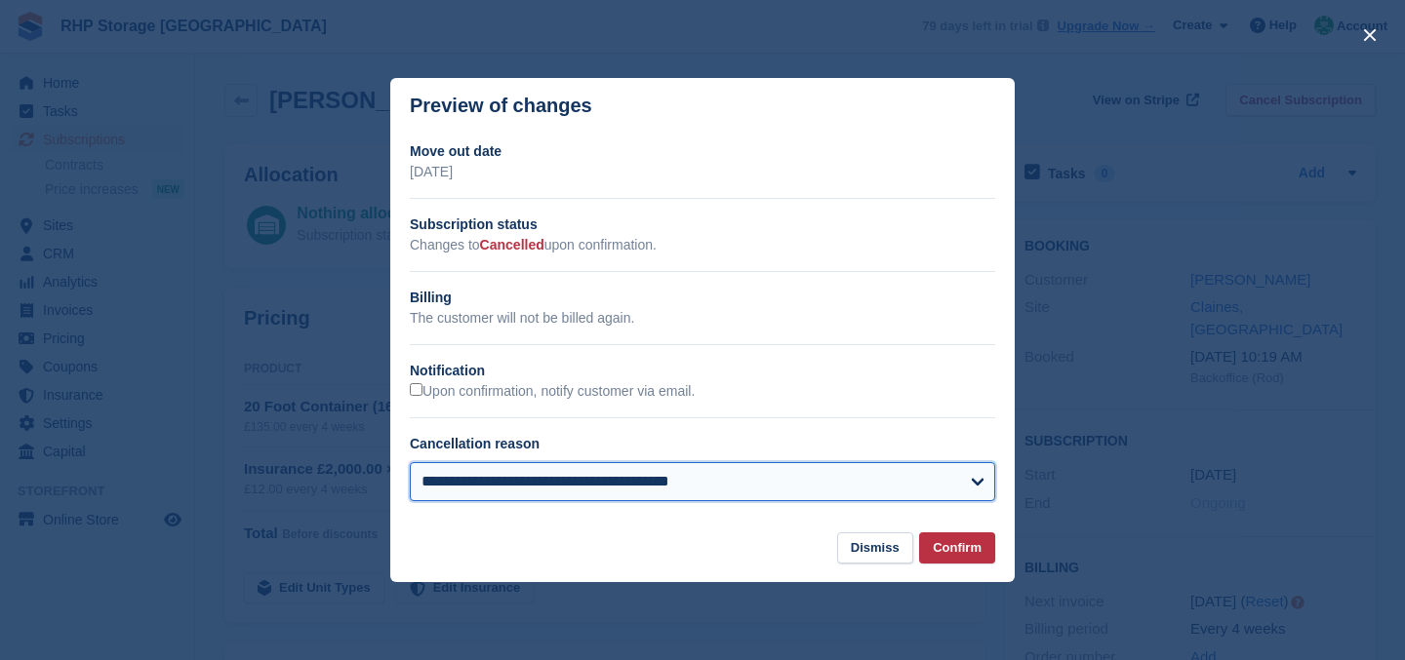
click at [410, 462] on select "**********" at bounding box center [702, 481] width 585 height 39
click at [911, 492] on select "**********" at bounding box center [702, 481] width 585 height 39
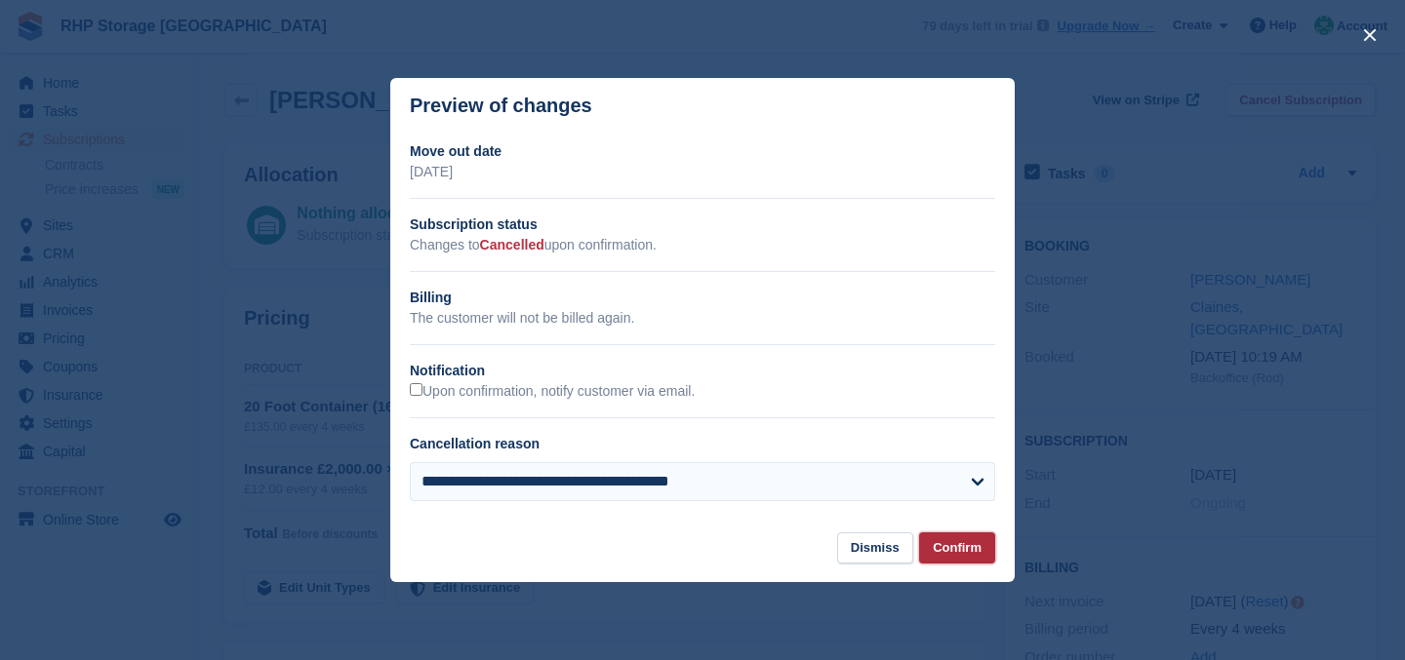
click at [977, 555] on button "Confirm" at bounding box center [957, 549] width 76 height 32
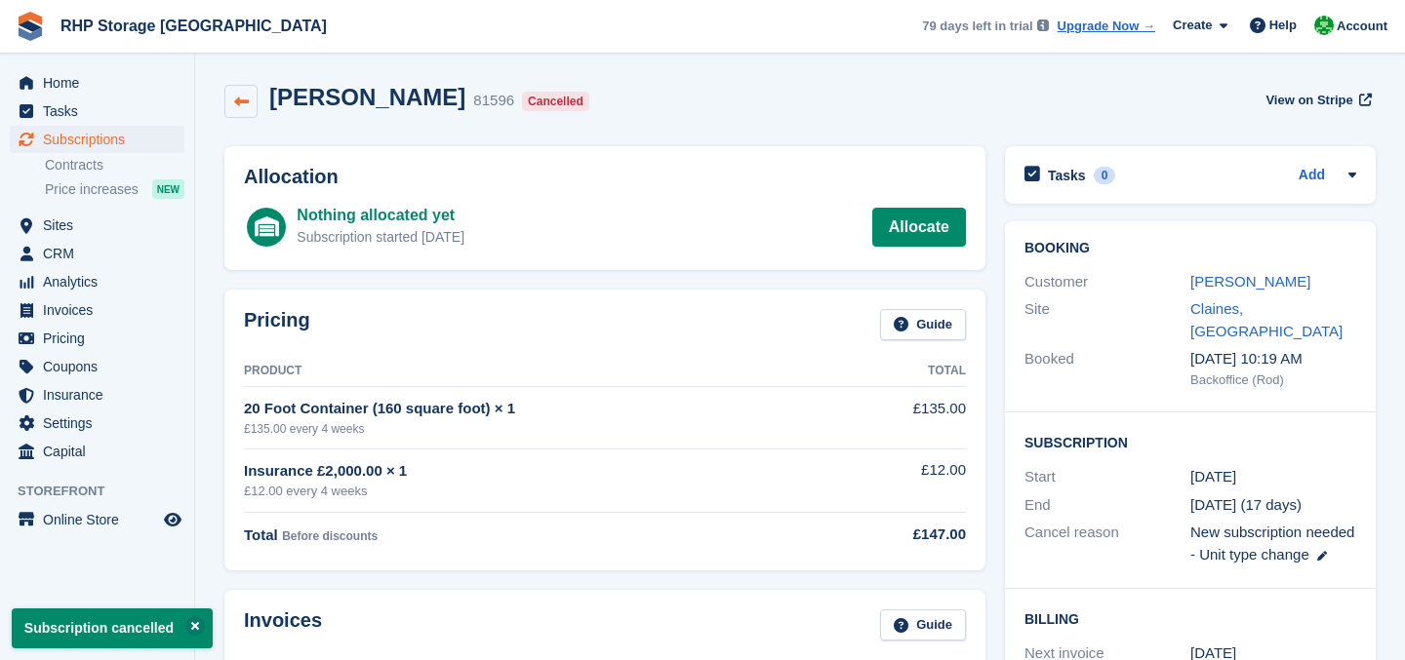
click at [239, 101] on icon at bounding box center [241, 102] width 15 height 15
click at [246, 95] on icon at bounding box center [241, 102] width 15 height 15
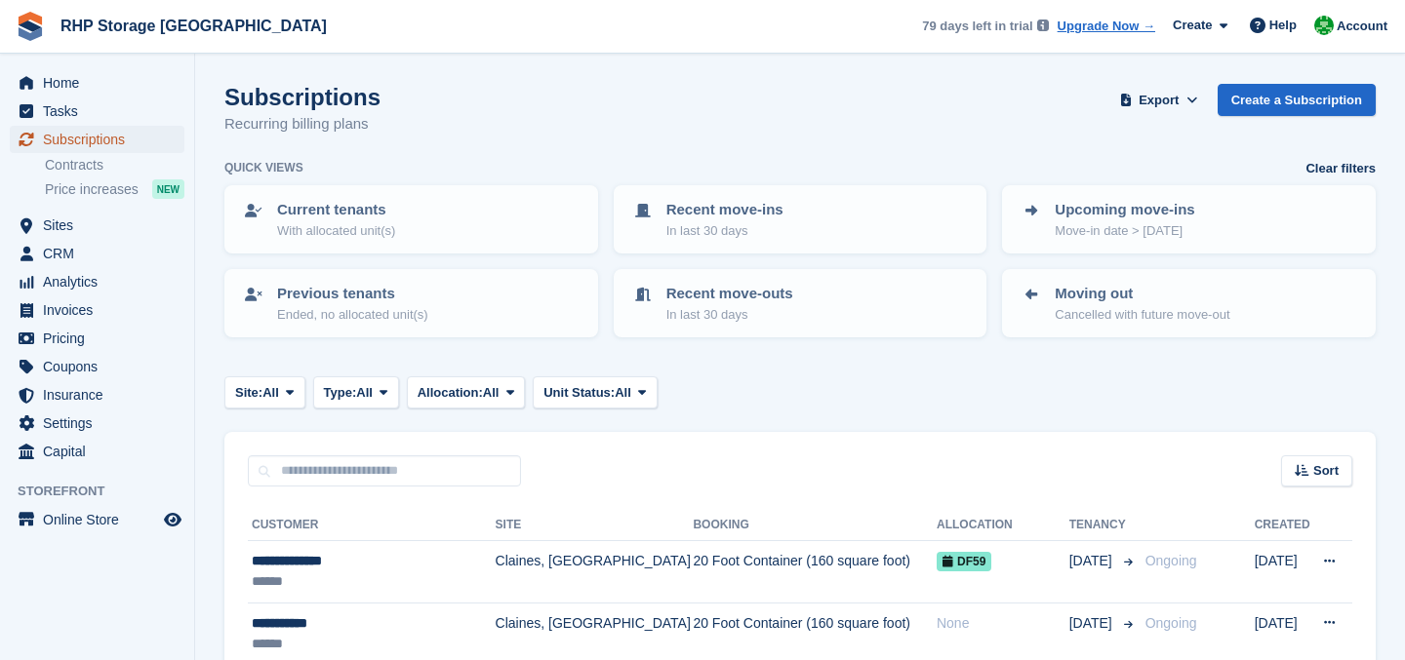
click at [76, 147] on span "Subscriptions" at bounding box center [101, 139] width 117 height 27
click at [69, 140] on span "Subscriptions" at bounding box center [101, 139] width 117 height 27
click at [333, 456] on input "text" at bounding box center [384, 472] width 273 height 32
type input "******"
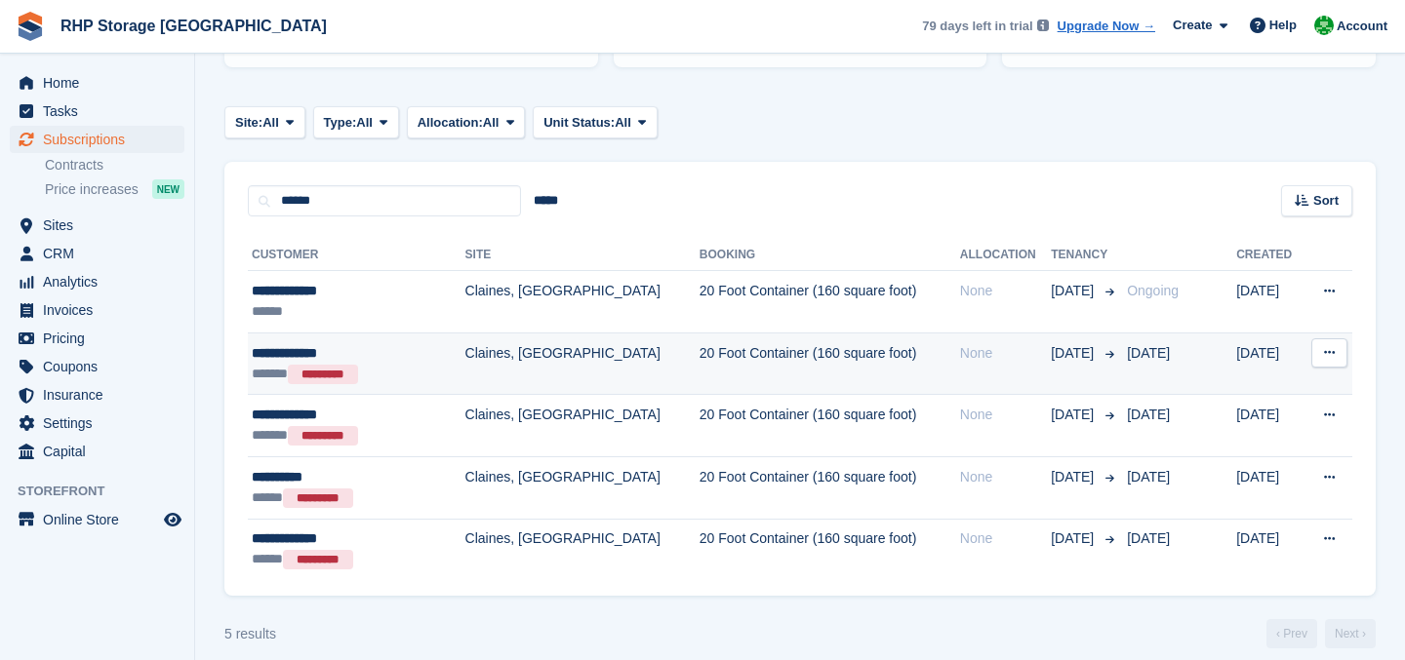
scroll to position [271, 0]
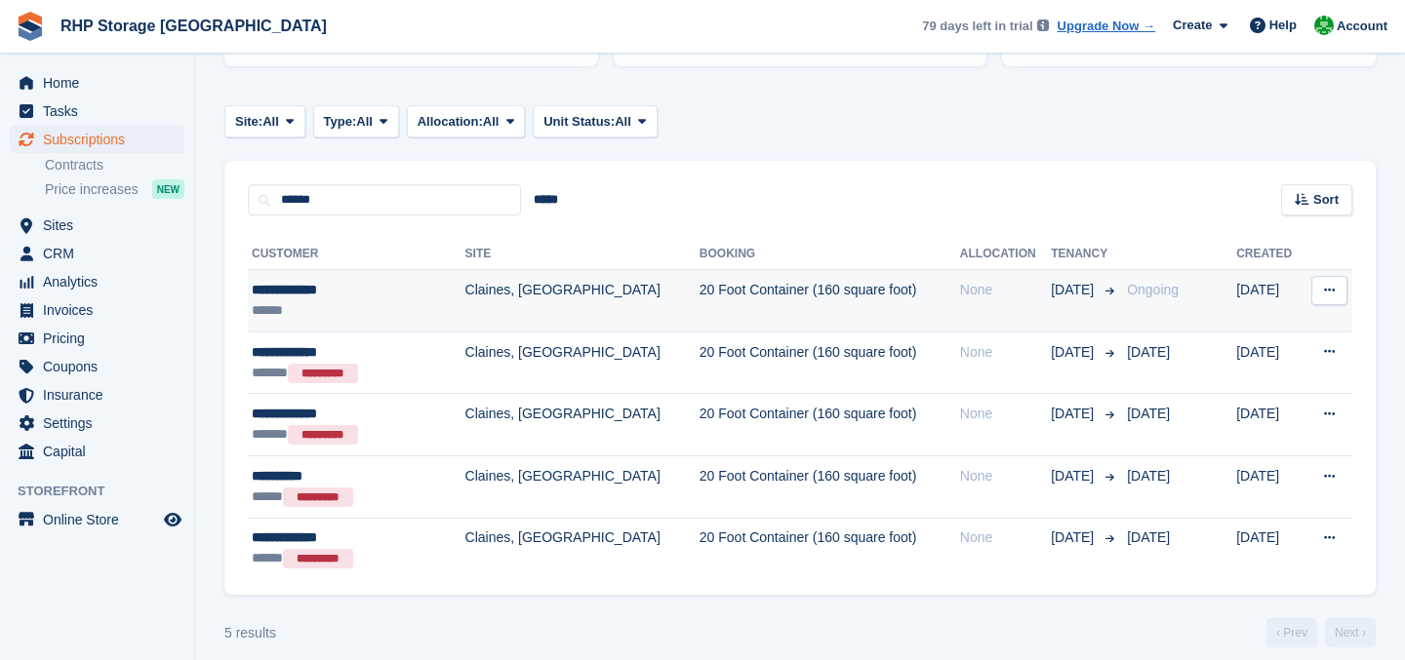
click at [508, 301] on td "Claines, [GEOGRAPHIC_DATA]" at bounding box center [582, 301] width 234 height 62
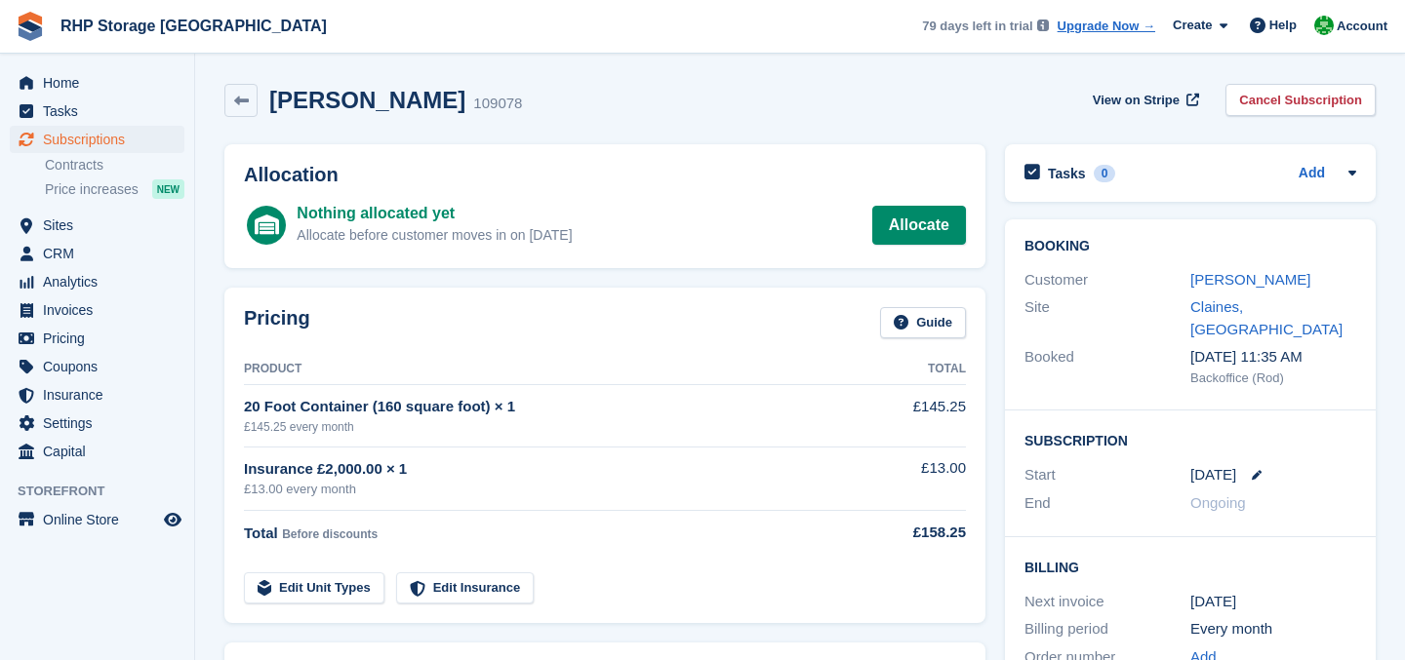
click at [1222, 269] on div "[PERSON_NAME]" at bounding box center [1273, 280] width 166 height 22
click at [1258, 470] on icon at bounding box center [1257, 475] width 10 height 10
select select "*"
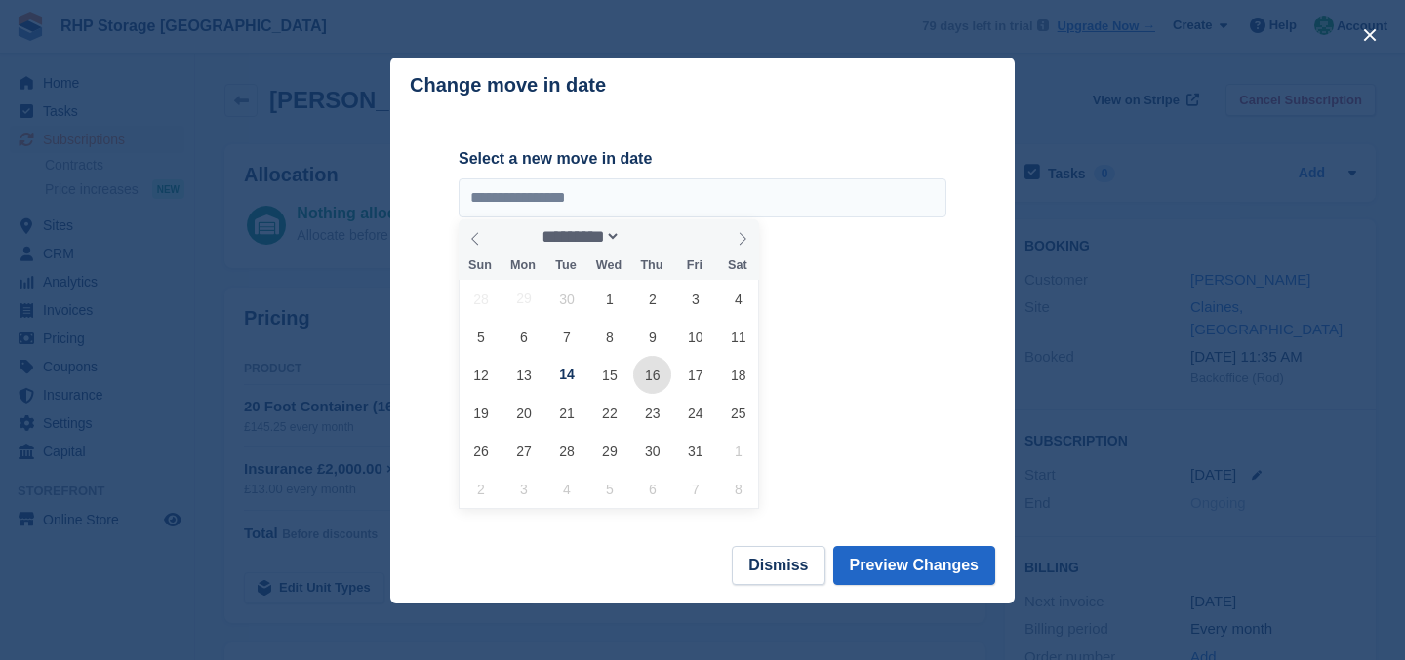
click at [656, 380] on span "16" at bounding box center [652, 375] width 38 height 38
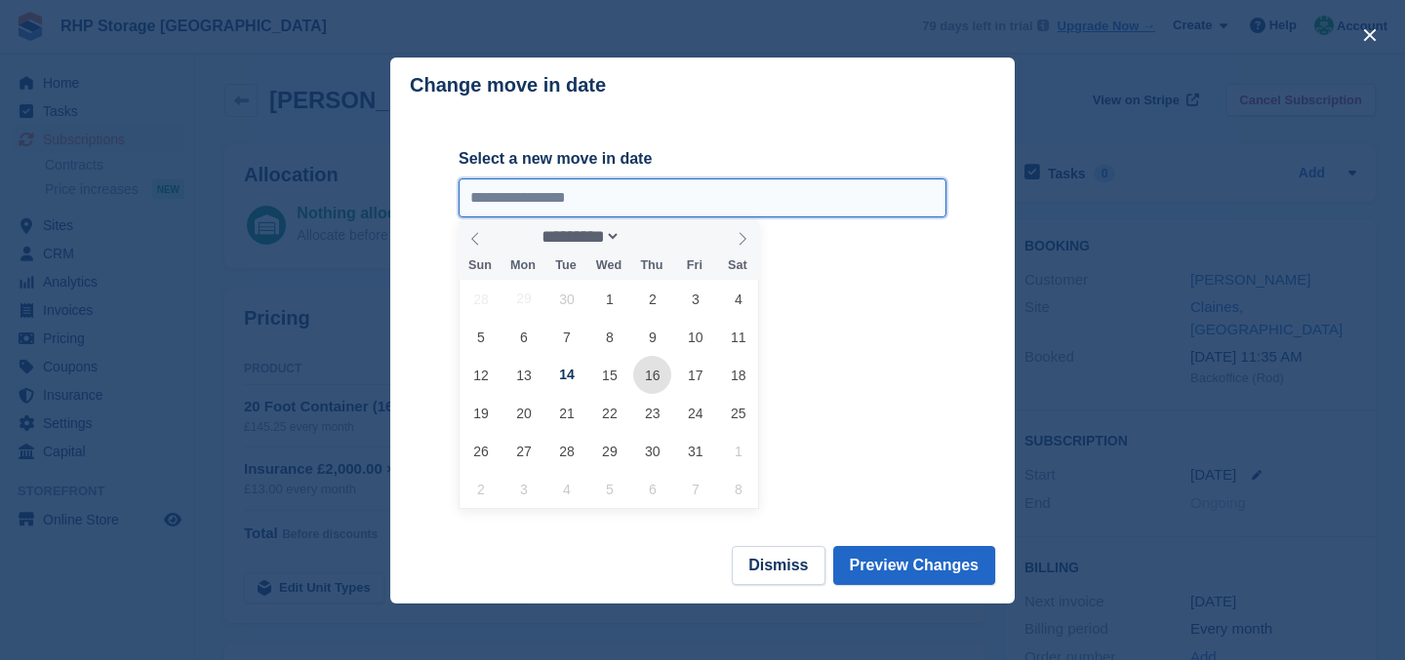
type input "**********"
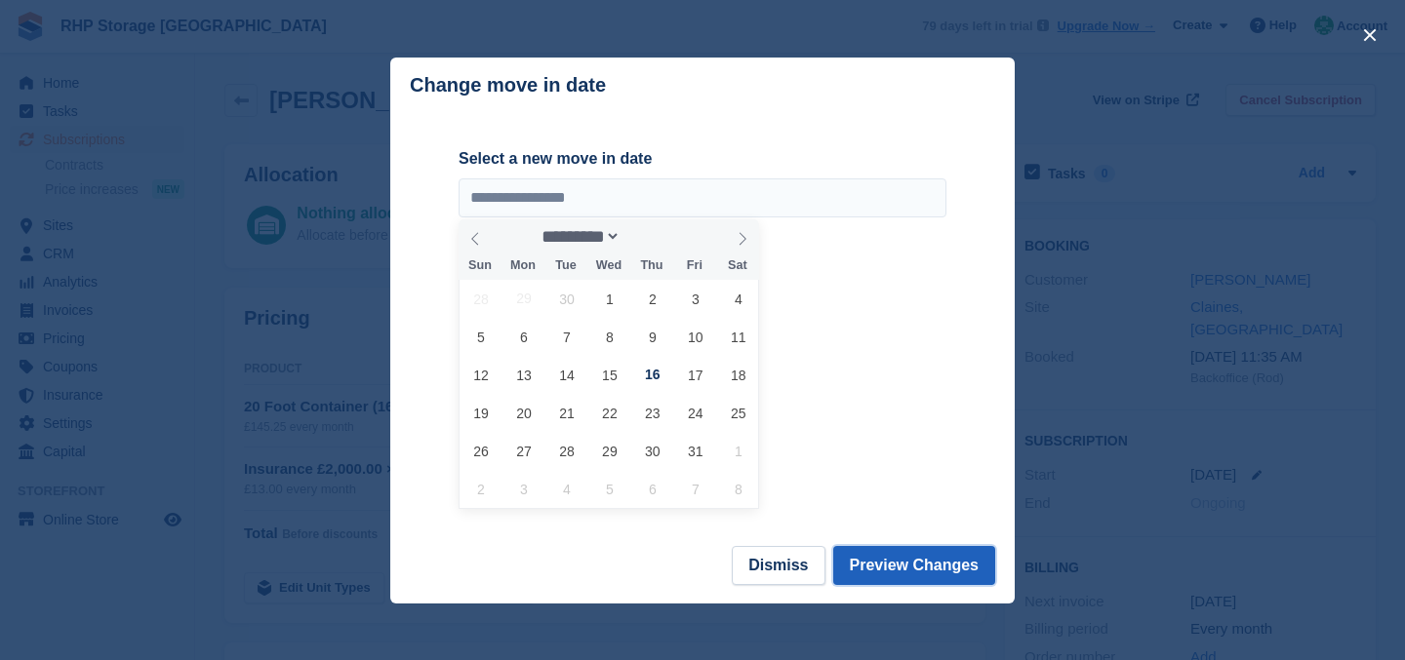
click at [873, 560] on button "Preview Changes" at bounding box center [914, 565] width 163 height 39
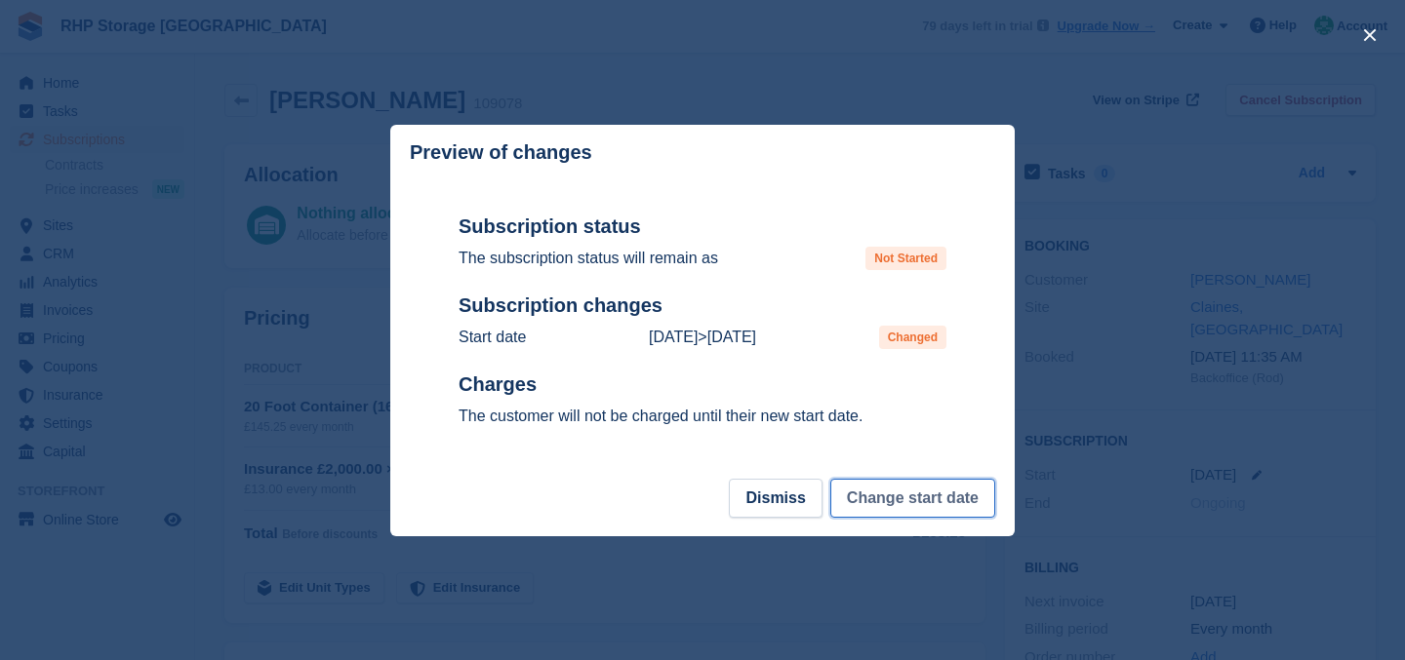
click at [891, 503] on button "Change start date" at bounding box center [912, 498] width 165 height 39
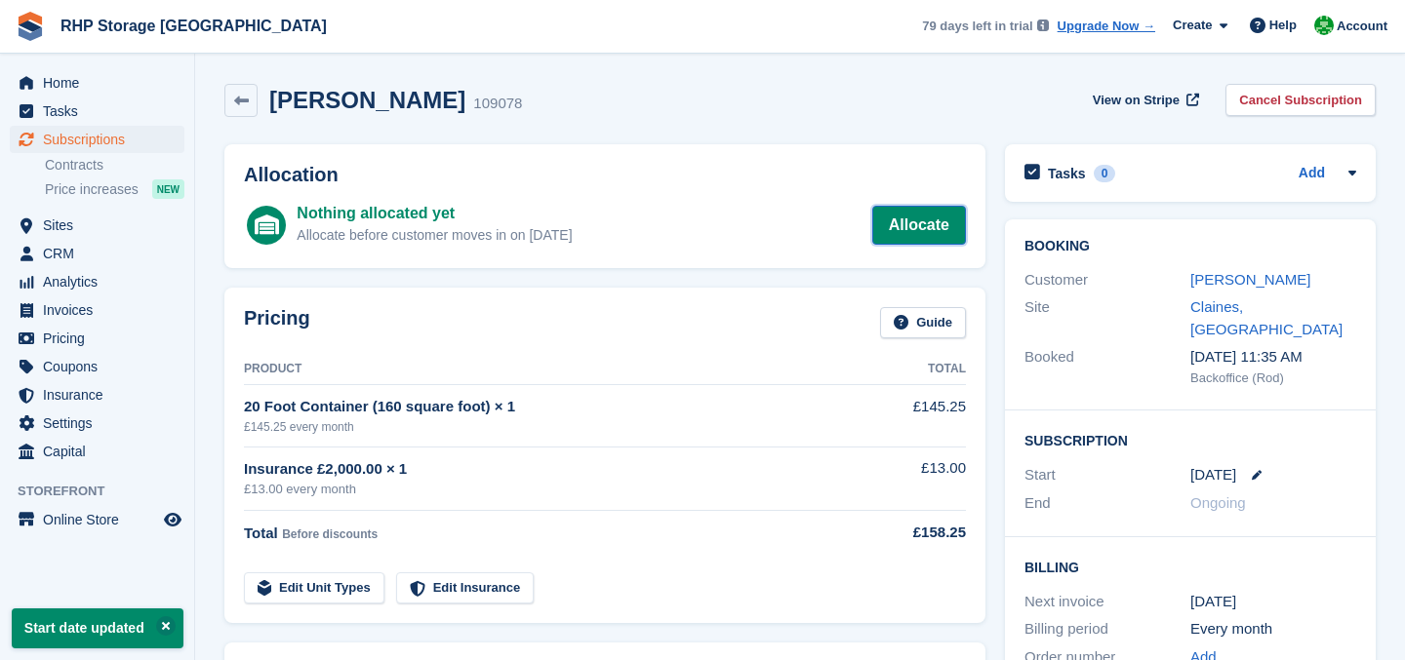
click at [893, 223] on link "Allocate" at bounding box center [919, 225] width 94 height 39
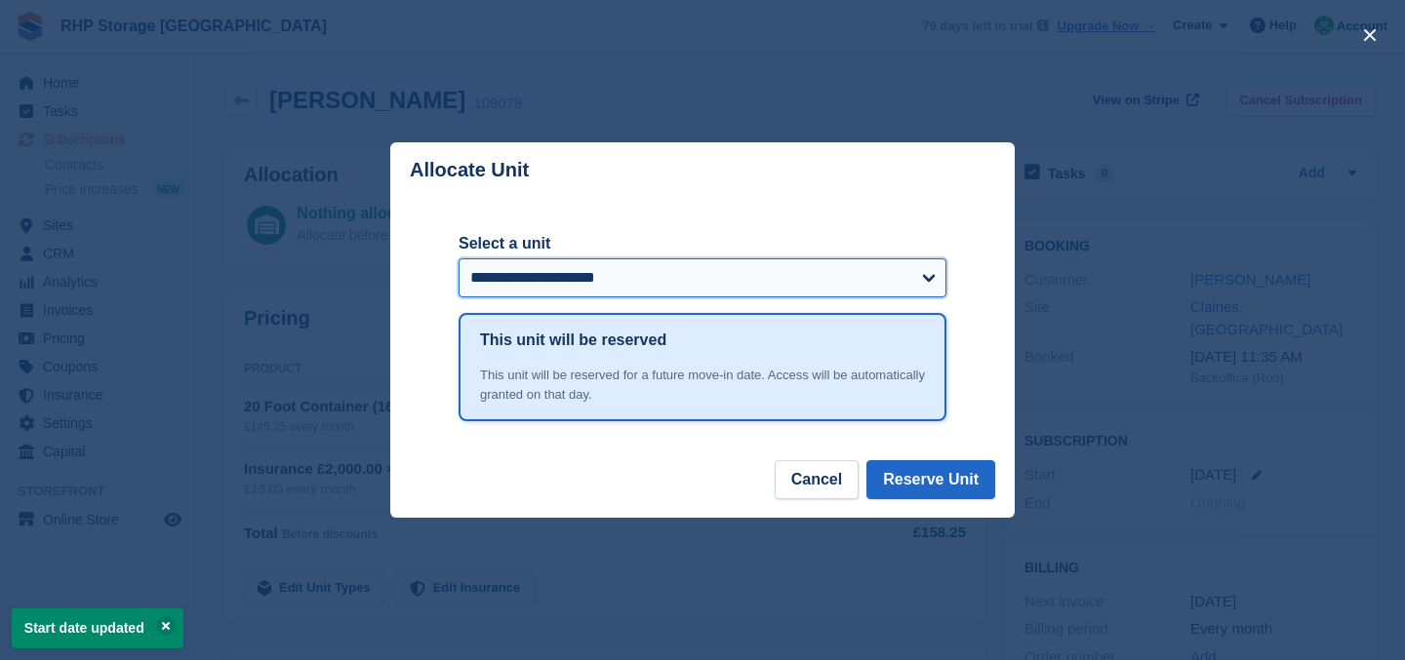
click at [566, 285] on select "**********" at bounding box center [703, 278] width 488 height 39
select select "******"
click at [459, 259] on select "**********" at bounding box center [703, 278] width 488 height 39
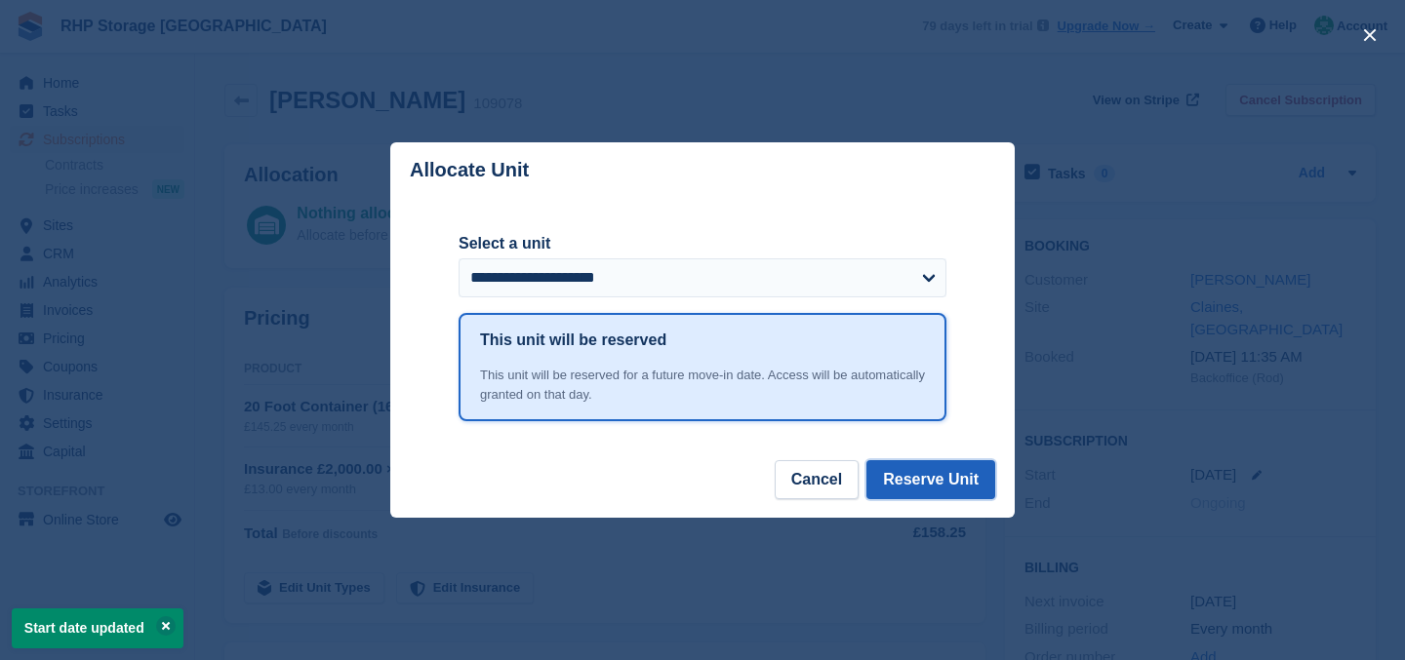
click at [930, 485] on button "Reserve Unit" at bounding box center [930, 479] width 129 height 39
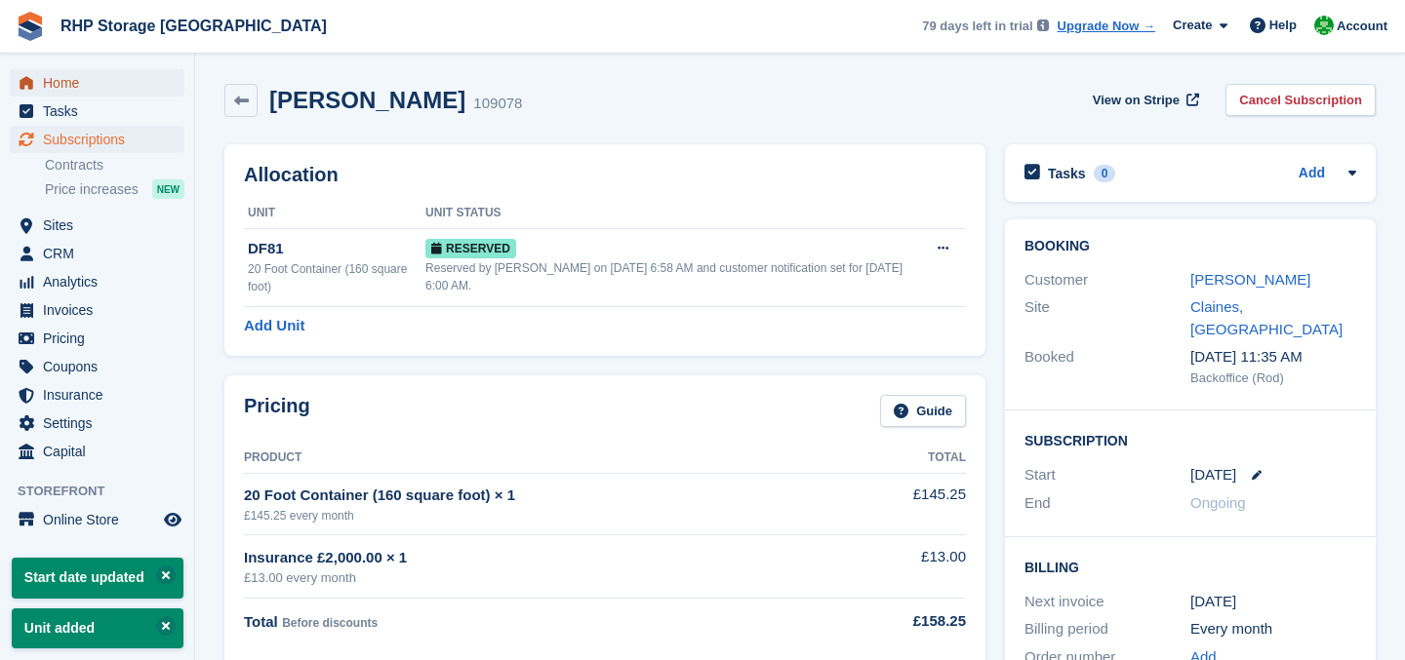
click at [98, 85] on span "Home" at bounding box center [101, 82] width 117 height 27
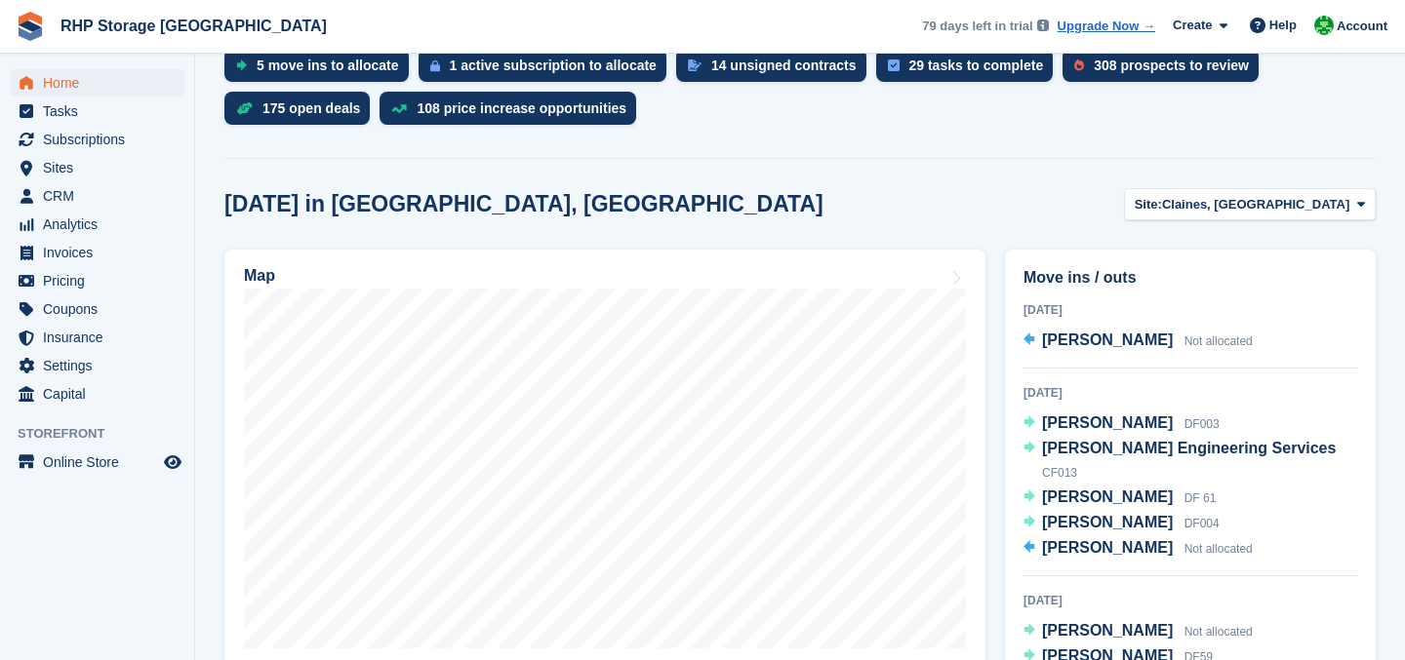
scroll to position [539, 0]
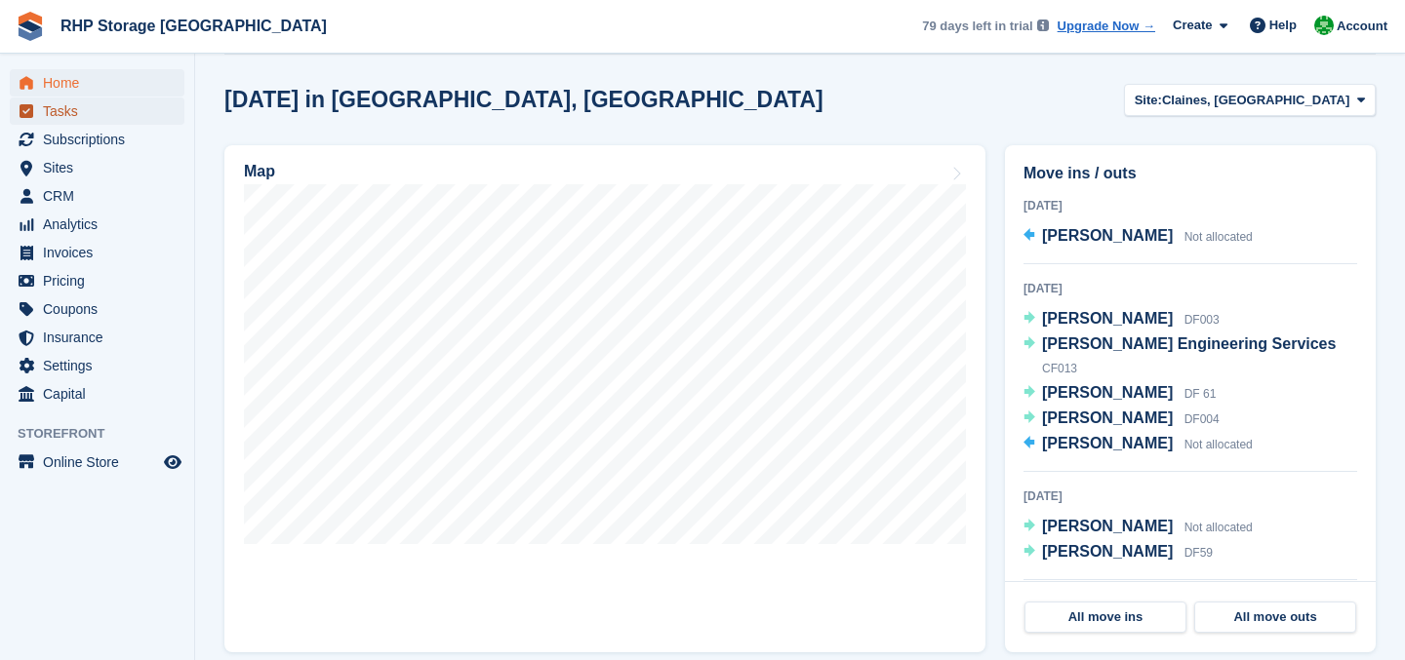
click at [100, 107] on span "Tasks" at bounding box center [101, 111] width 117 height 27
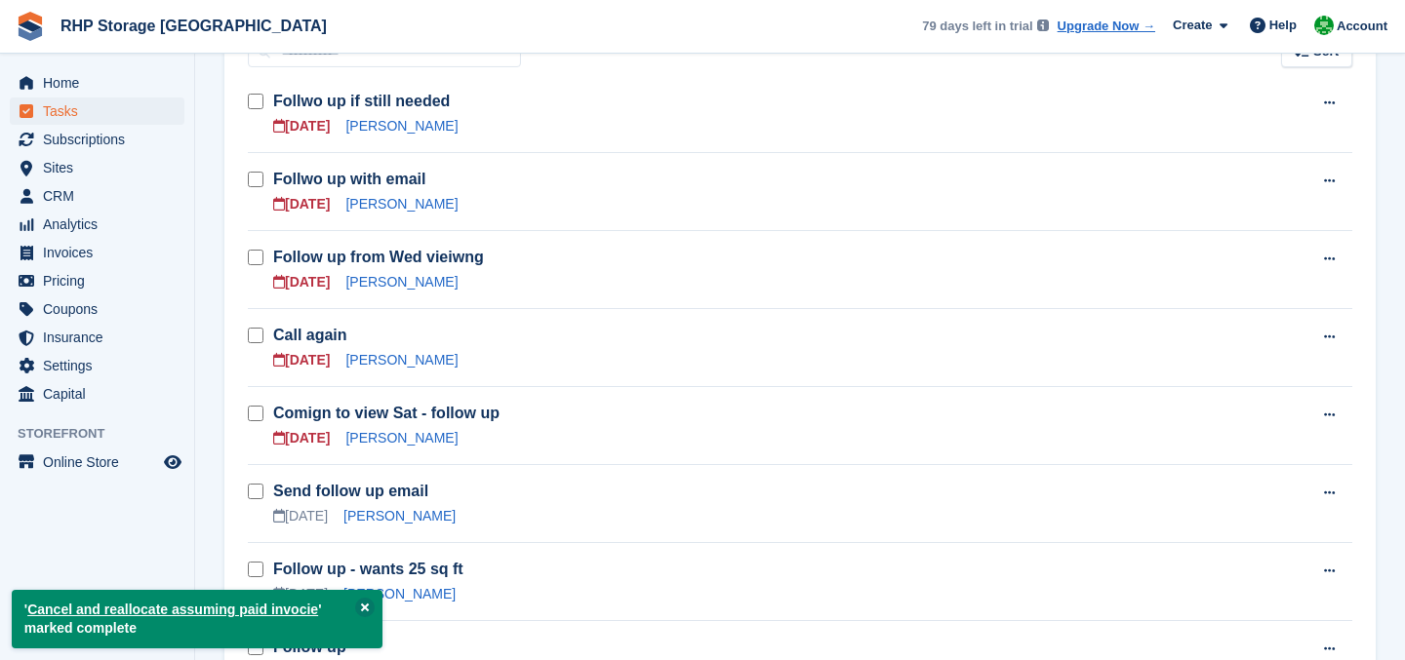
scroll to position [333, 0]
click at [379, 278] on link "[PERSON_NAME]" at bounding box center [401, 281] width 112 height 16
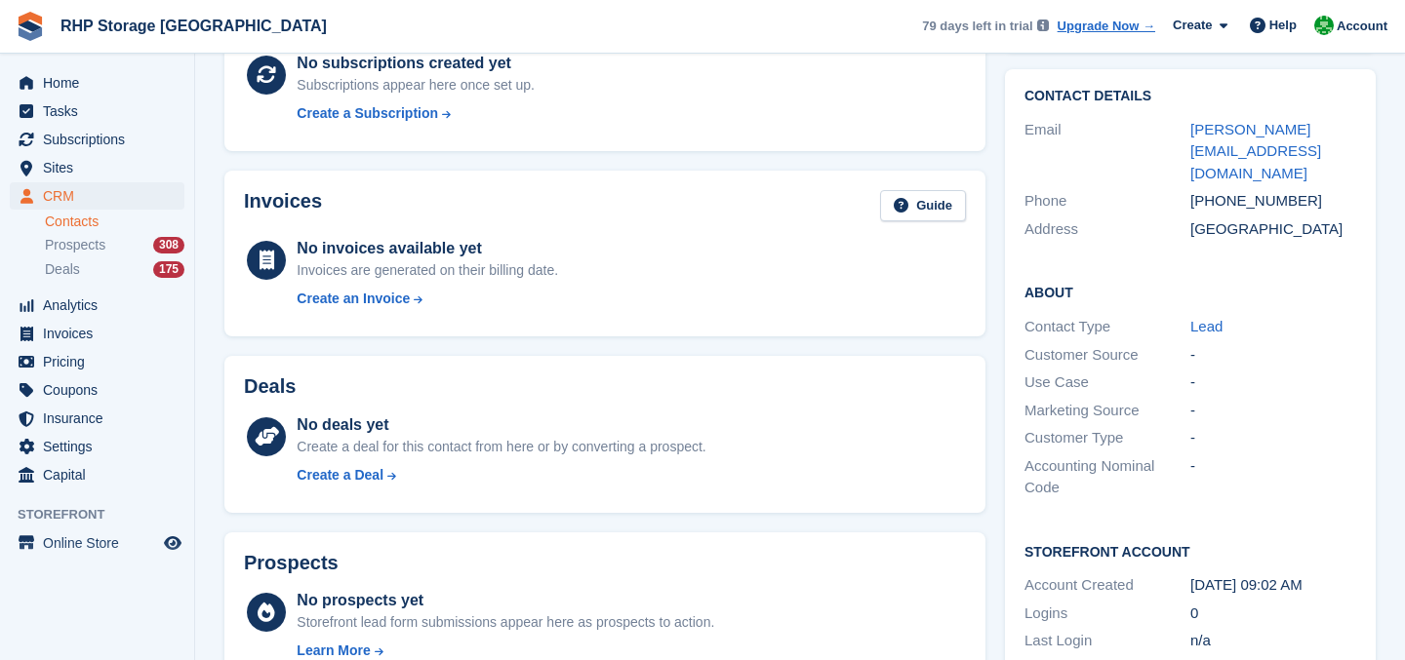
scroll to position [474, 0]
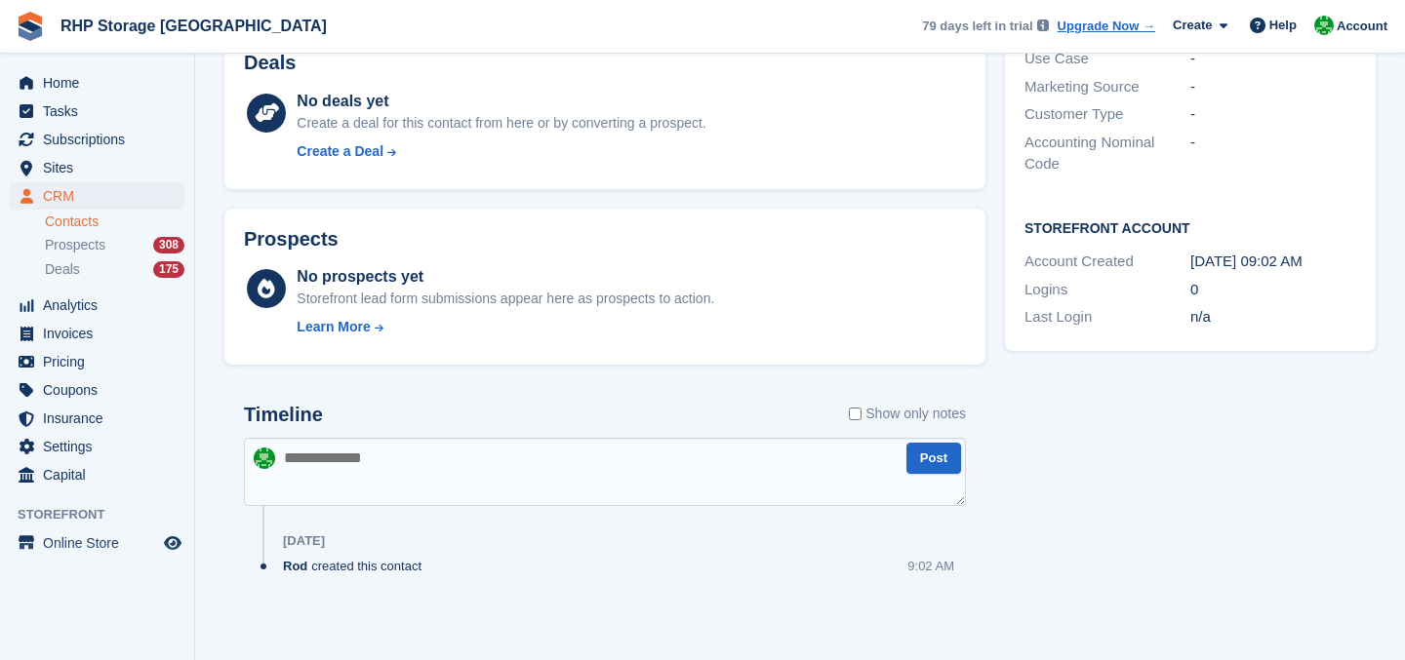
click at [521, 494] on textarea at bounding box center [605, 472] width 722 height 68
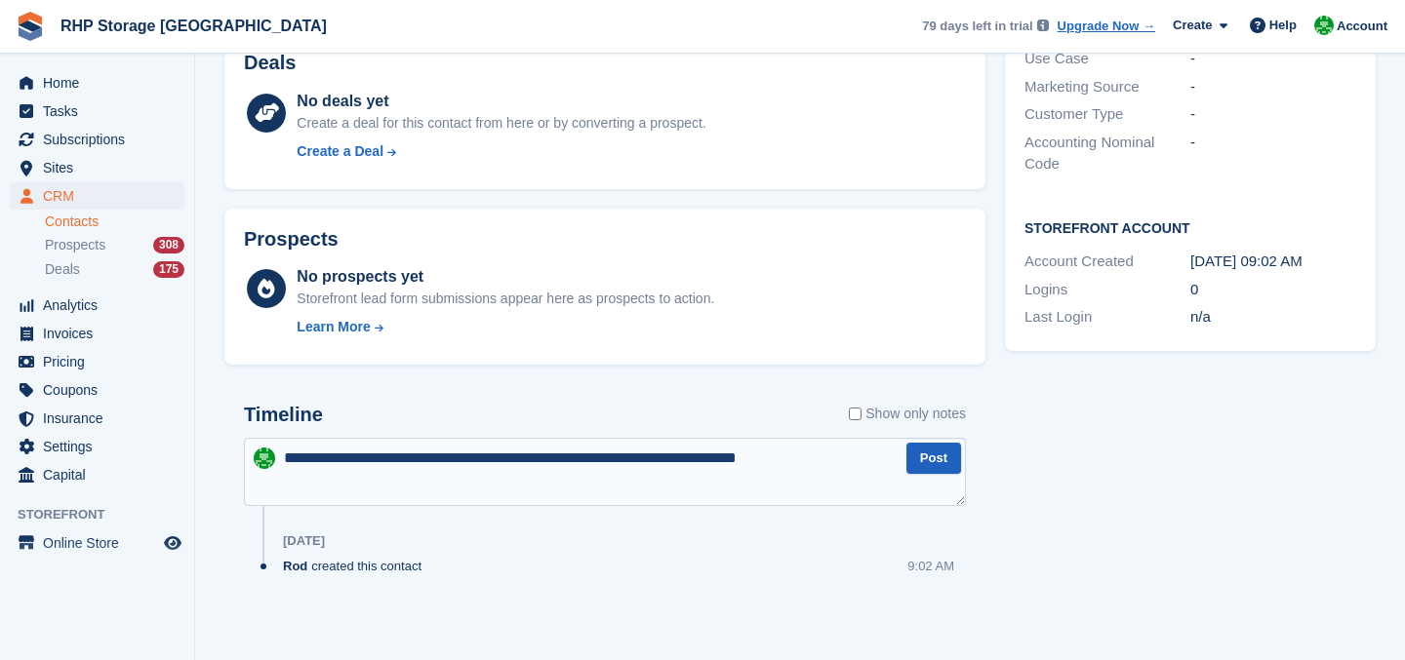
type textarea "**********"
click at [930, 450] on button "Post" at bounding box center [933, 459] width 55 height 32
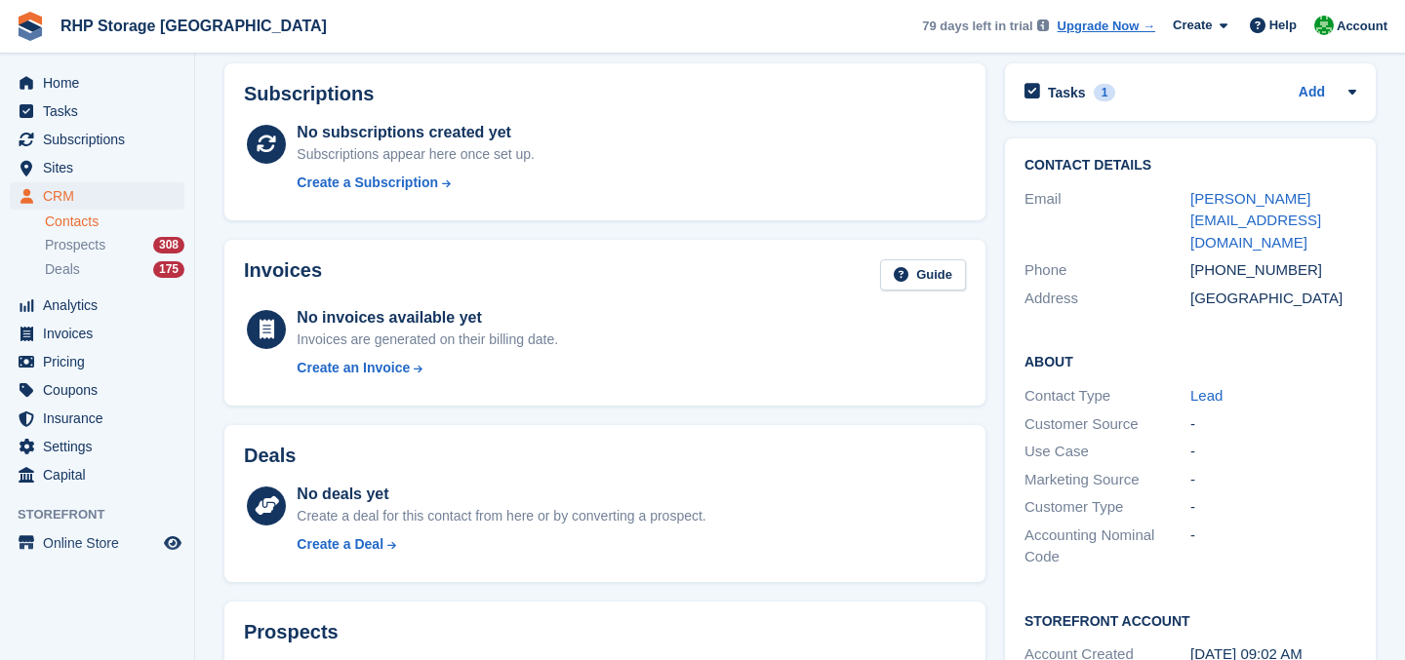
scroll to position [0, 0]
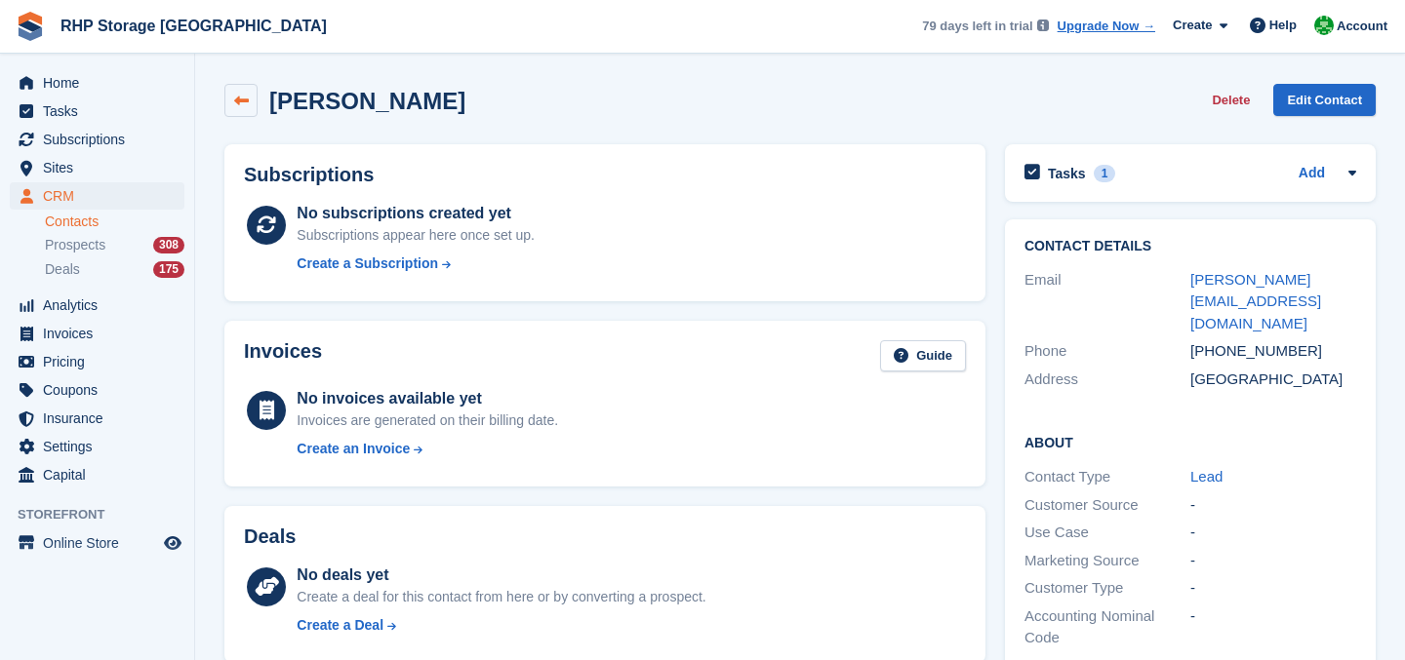
click at [241, 101] on icon at bounding box center [241, 101] width 15 height 15
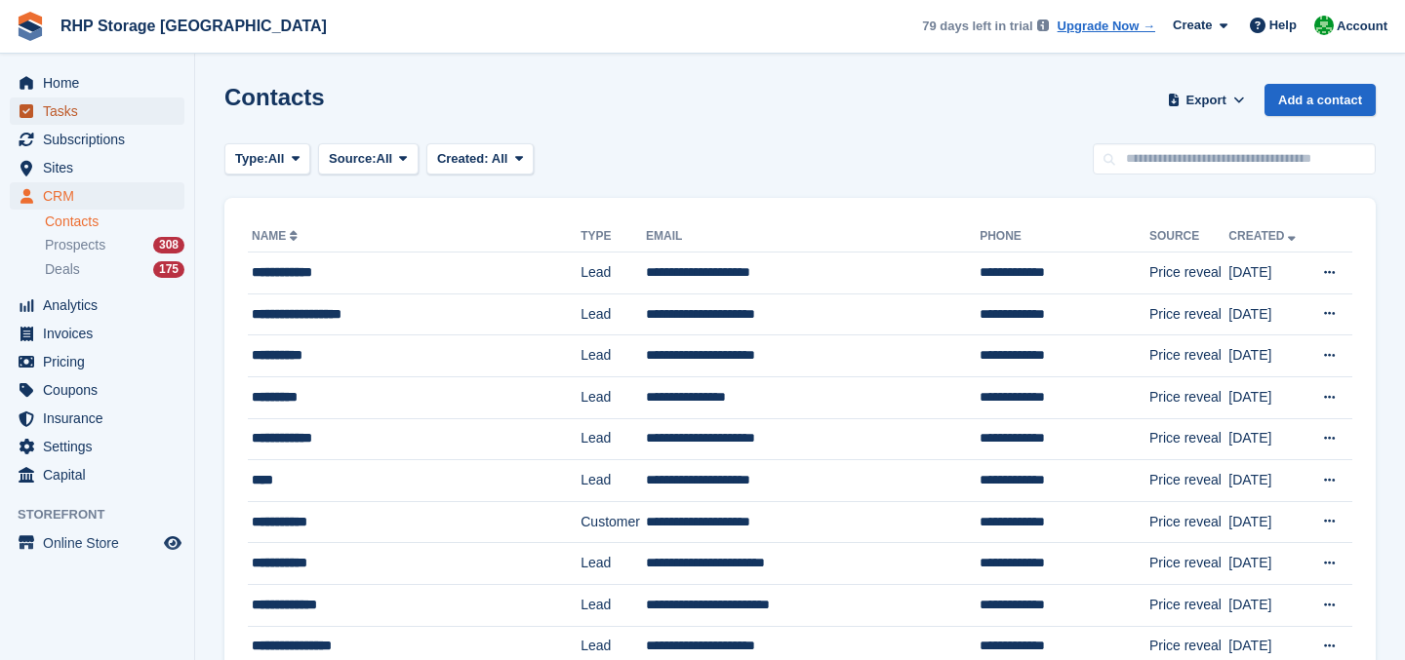
click at [104, 116] on span "Tasks" at bounding box center [101, 111] width 117 height 27
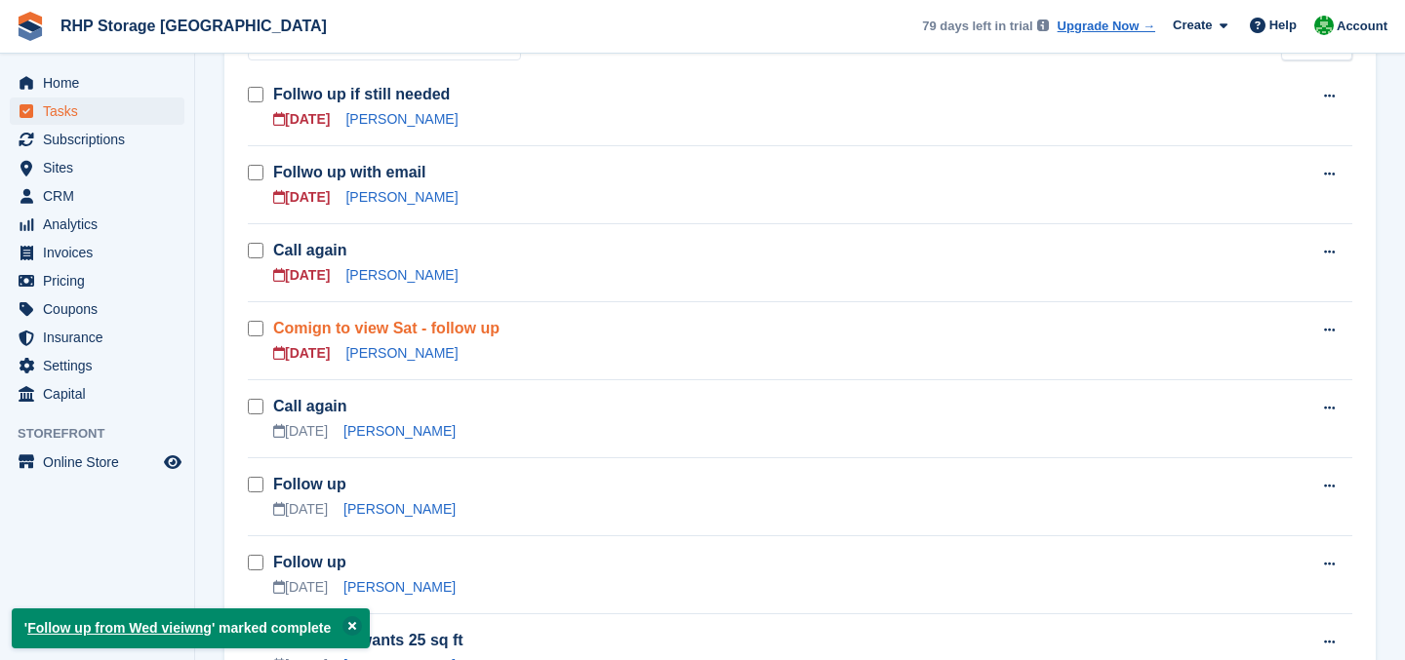
scroll to position [369, 0]
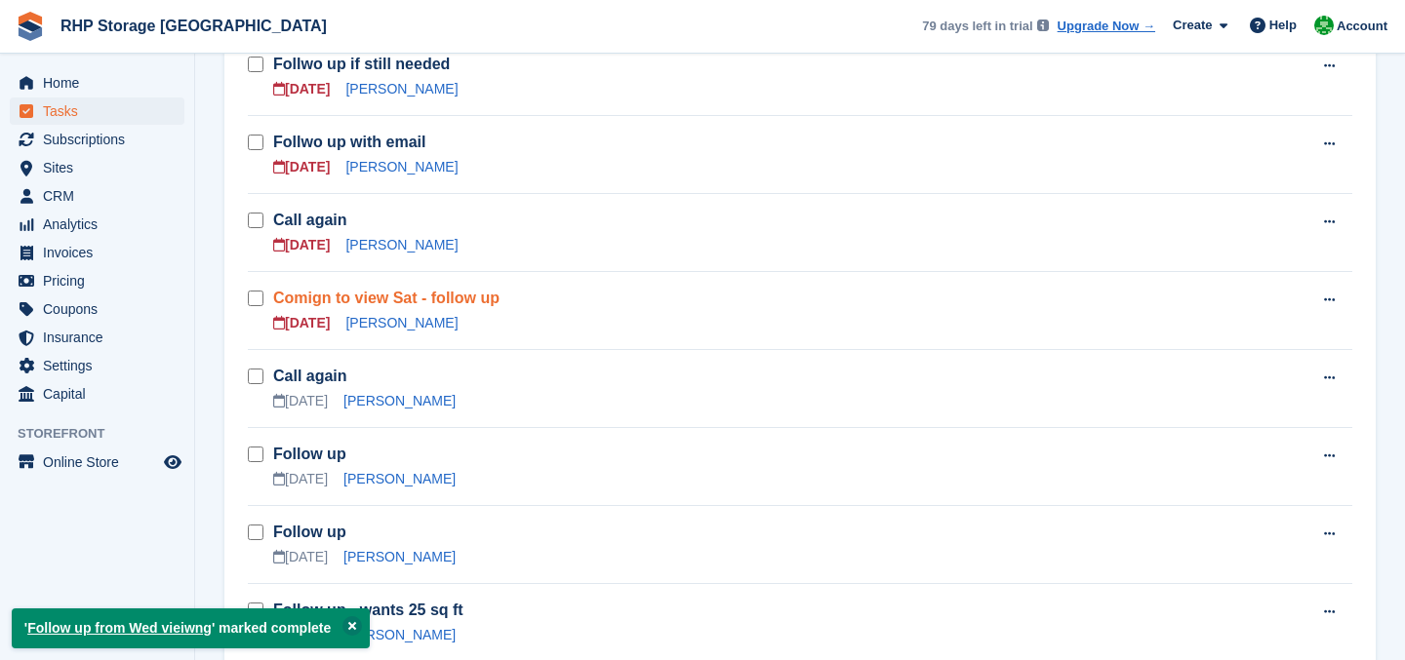
click at [289, 300] on link "Comign to view Sat - follow up" at bounding box center [386, 298] width 226 height 17
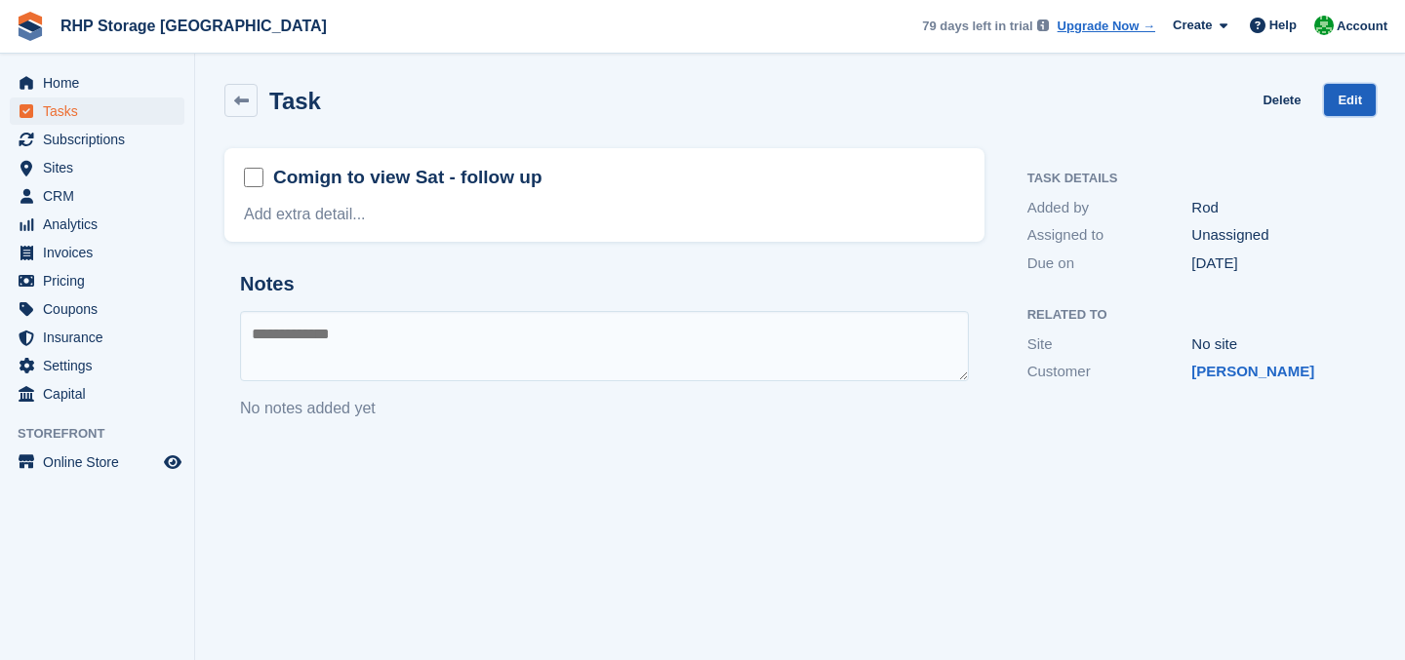
click at [1340, 88] on link "Edit" at bounding box center [1350, 100] width 52 height 32
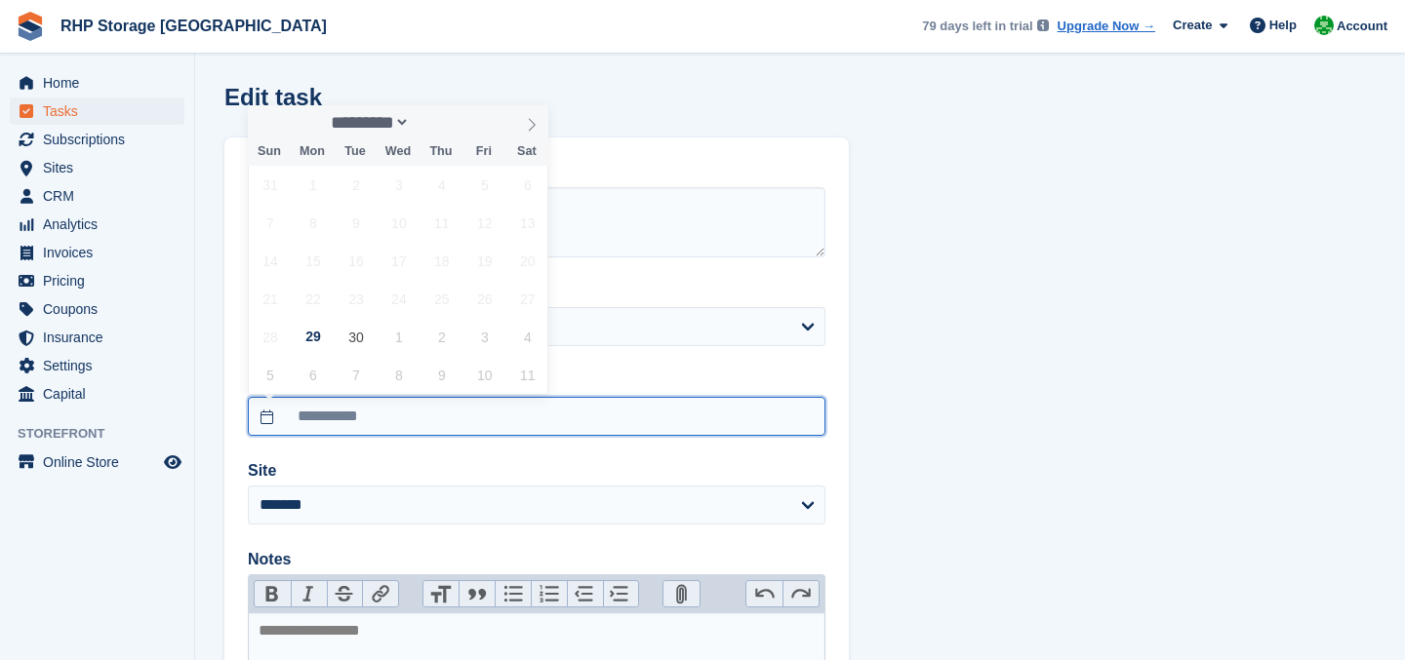
click at [417, 411] on input "**********" at bounding box center [537, 416] width 578 height 39
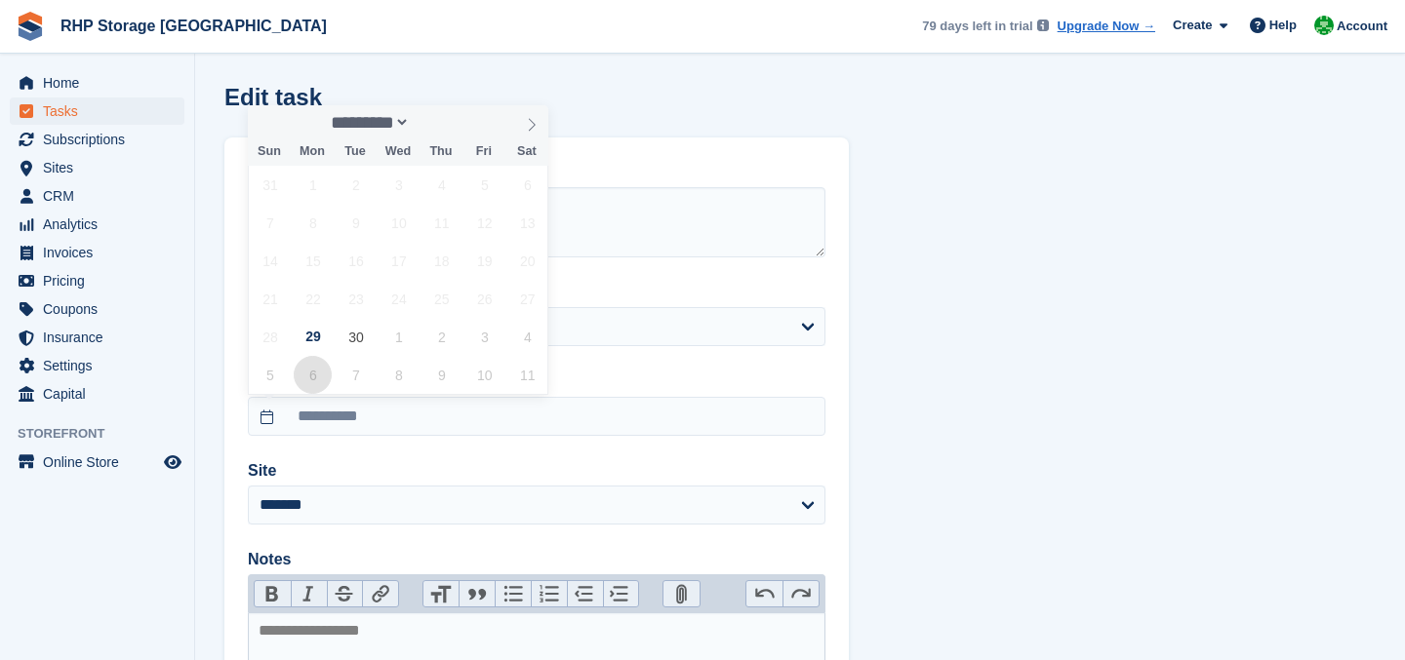
click at [312, 376] on span "6" at bounding box center [313, 375] width 38 height 38
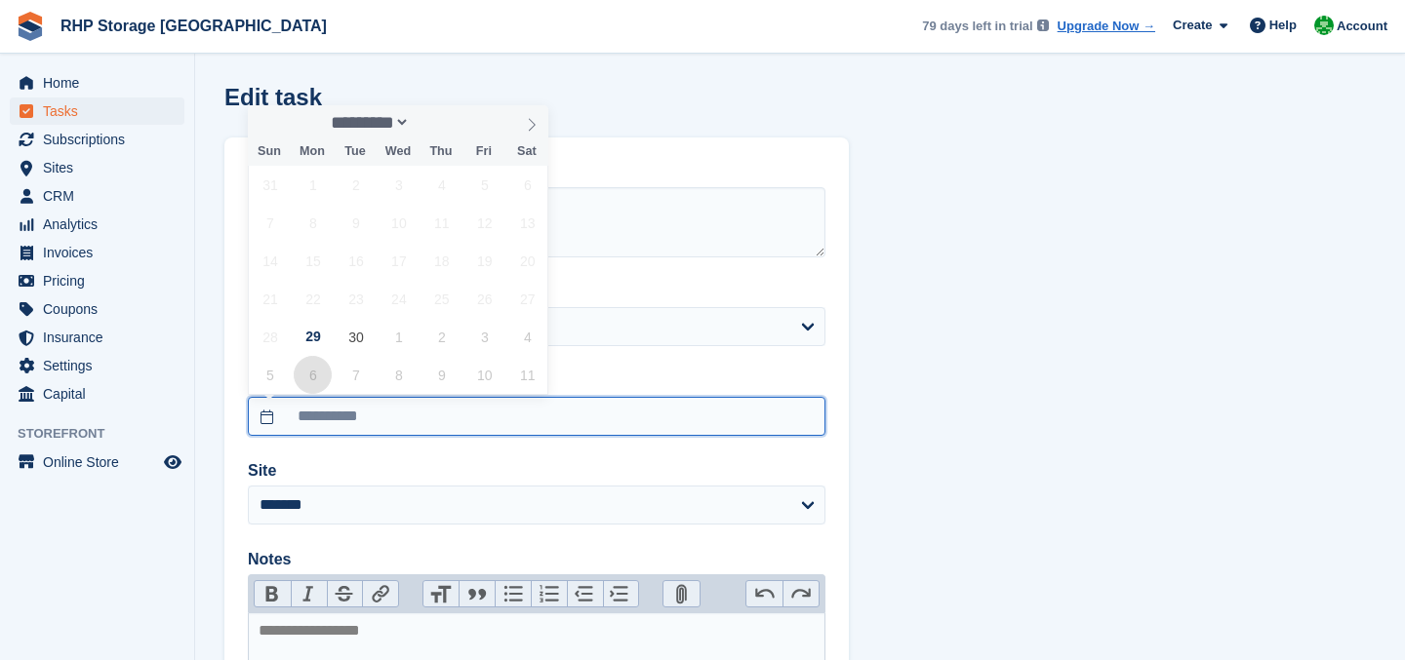
type input "**********"
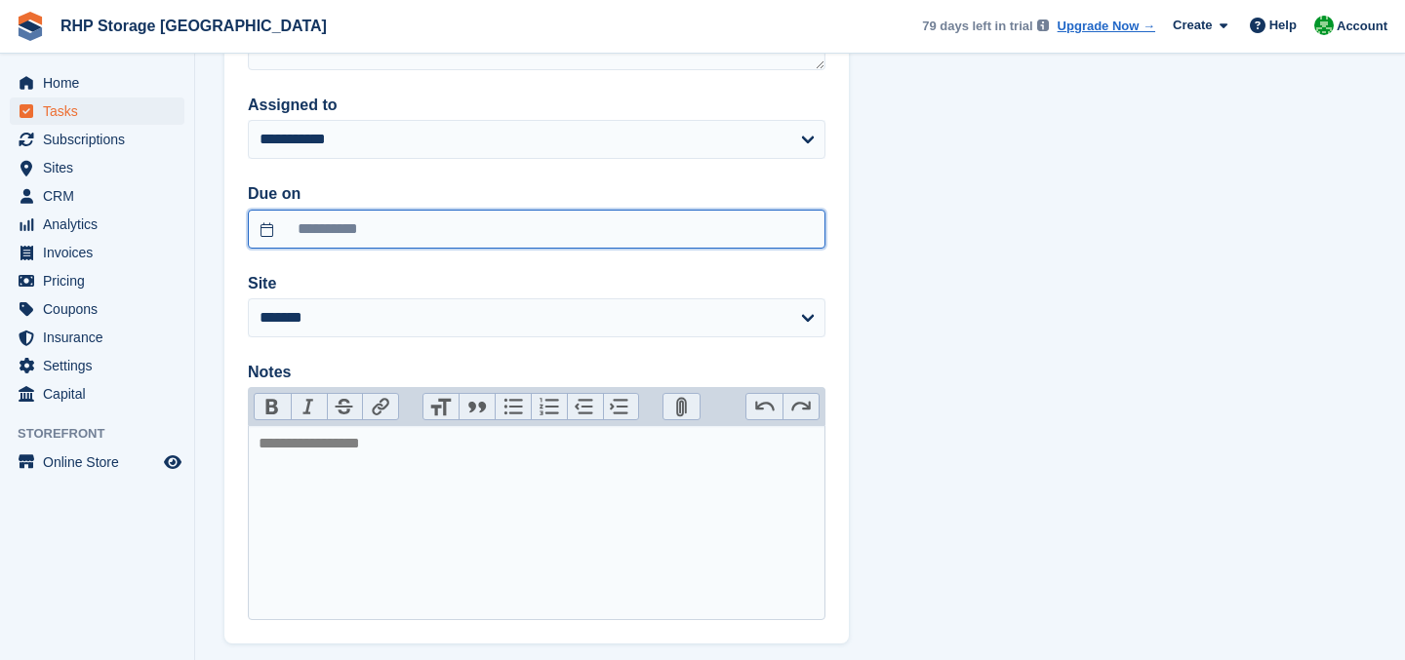
scroll to position [285, 0]
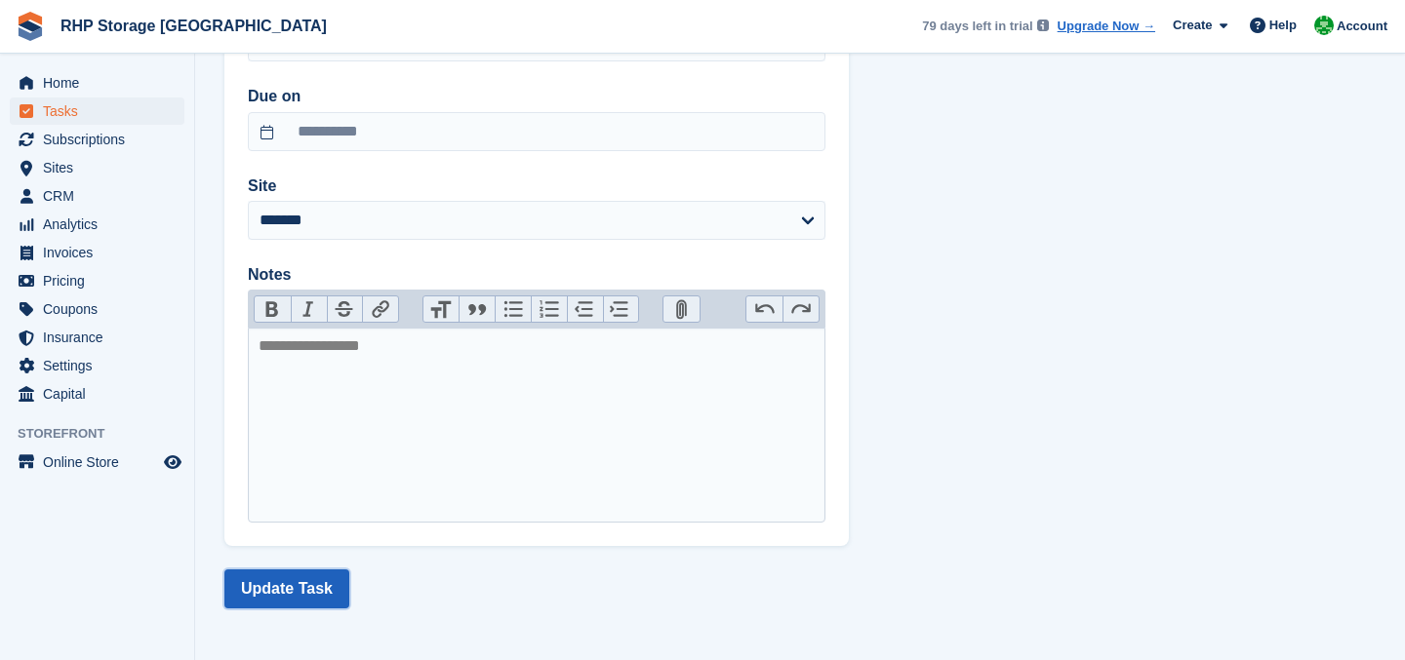
click at [268, 580] on button "Update Task" at bounding box center [286, 589] width 125 height 39
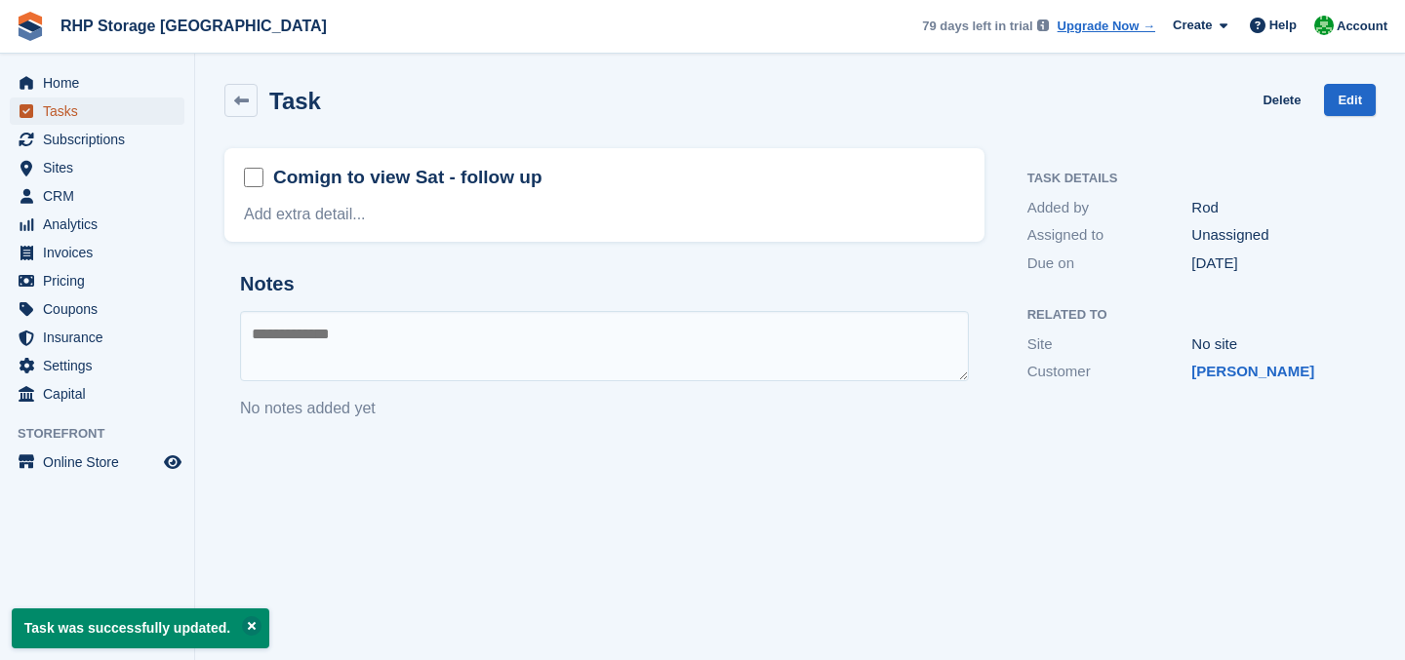
click at [57, 107] on span "Tasks" at bounding box center [101, 111] width 117 height 27
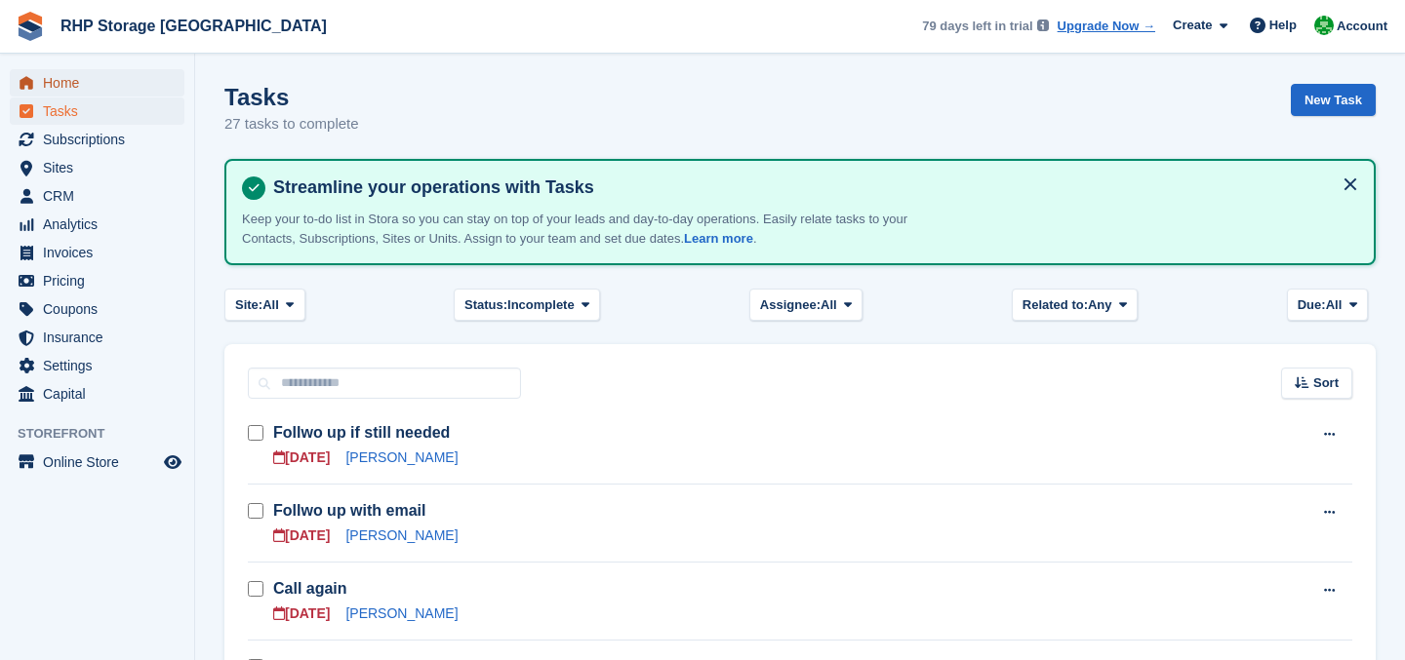
click at [62, 92] on span "Home" at bounding box center [101, 82] width 117 height 27
